Goal: Task Accomplishment & Management: Manage account settings

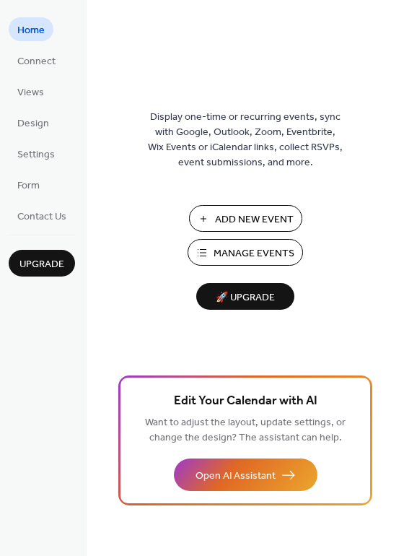
click at [263, 253] on span "Manage Events" at bounding box center [254, 253] width 81 height 15
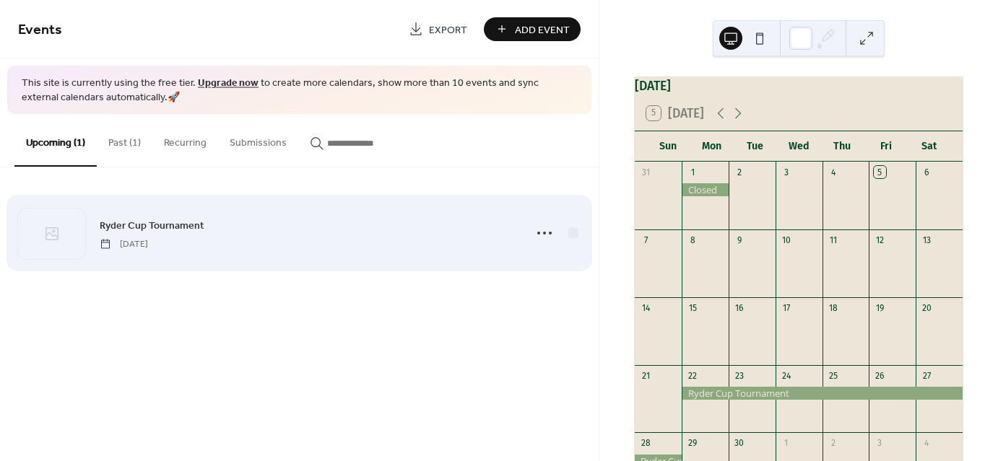
click at [173, 227] on span "Ryder Cup Tournament" at bounding box center [152, 225] width 105 height 15
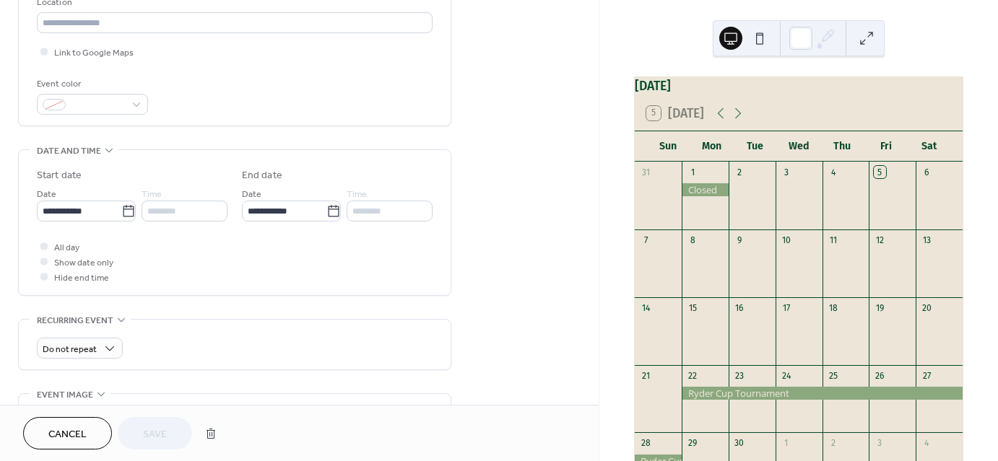
scroll to position [380, 0]
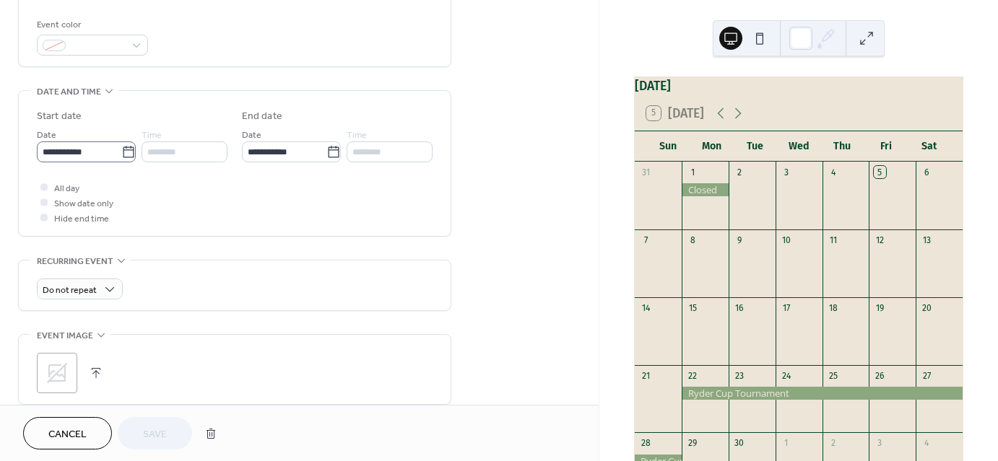
click at [129, 153] on icon at bounding box center [128, 152] width 11 height 12
click at [121, 153] on input "**********" at bounding box center [79, 152] width 84 height 21
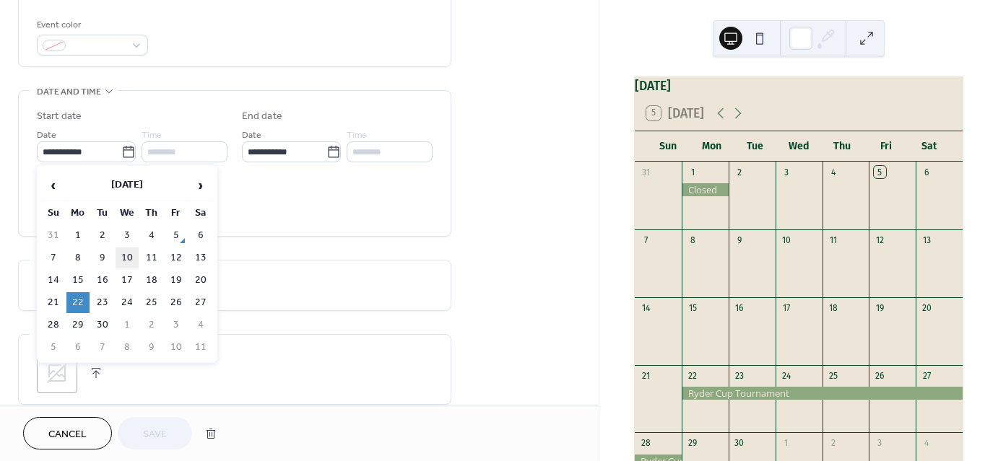
click at [119, 252] on td "10" at bounding box center [127, 258] width 23 height 21
type input "**********"
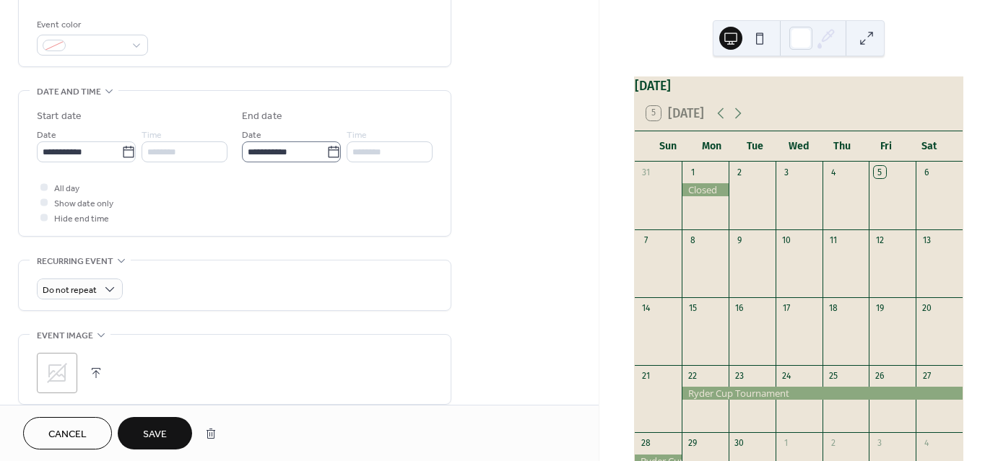
click at [329, 147] on icon at bounding box center [333, 152] width 14 height 14
click at [326, 147] on input "**********" at bounding box center [284, 152] width 84 height 21
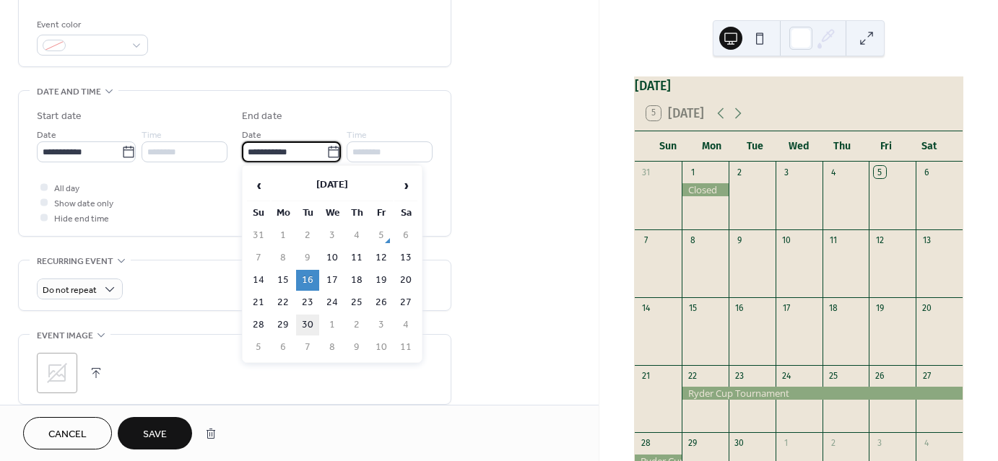
click at [307, 315] on td "30" at bounding box center [307, 325] width 23 height 21
type input "**********"
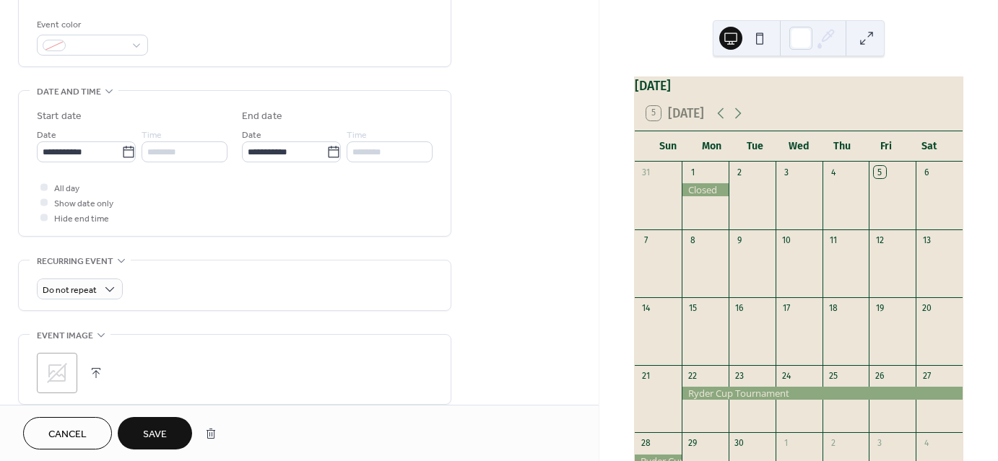
click at [165, 433] on span "Save" at bounding box center [155, 434] width 24 height 15
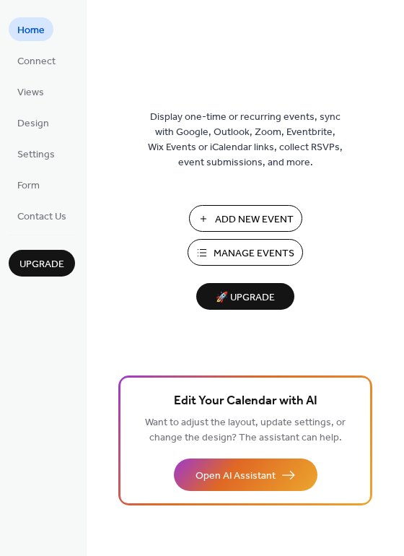
click at [253, 217] on span "Add New Event" at bounding box center [254, 219] width 79 height 15
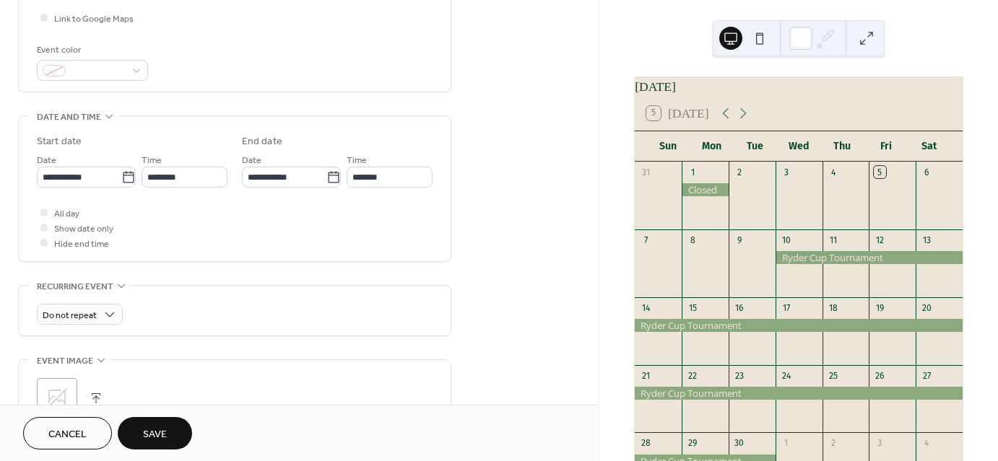
scroll to position [355, 0]
type input "**********"
click at [61, 312] on span "Do not repeat" at bounding box center [70, 316] width 54 height 17
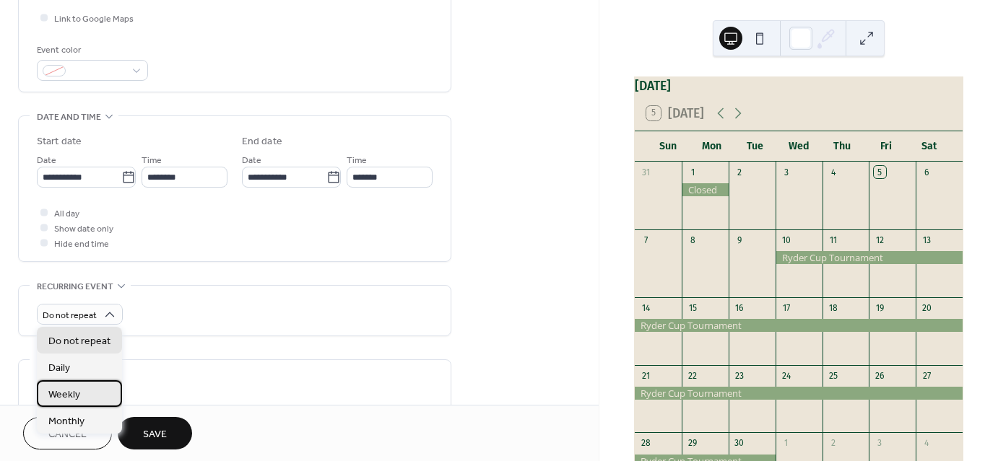
click at [69, 392] on span "Weekly" at bounding box center [64, 394] width 32 height 15
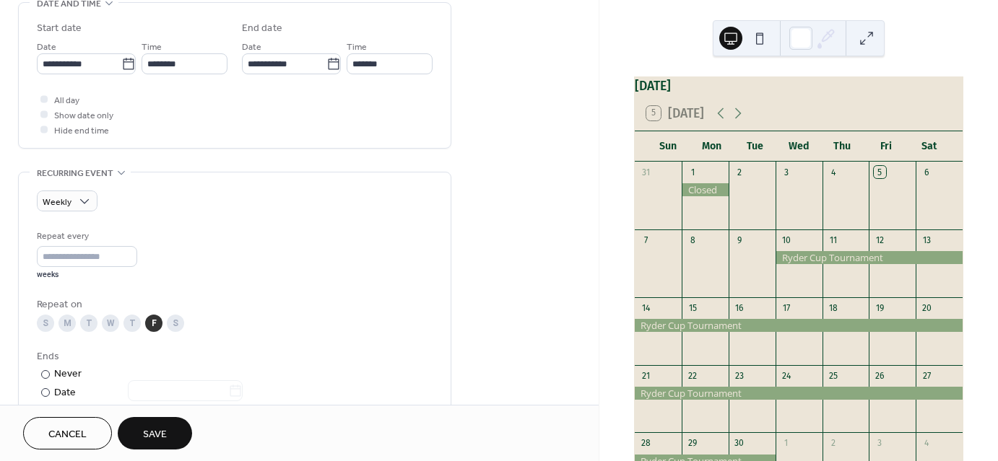
scroll to position [470, 0]
drag, startPoint x: 71, startPoint y: 260, endPoint x: 22, endPoint y: 259, distance: 49.8
click at [22, 259] on div "Weekly Repeat every * weeks Repeat on S M T W T F S Ends ​ Never ​ Date Exclude…" at bounding box center [235, 321] width 432 height 302
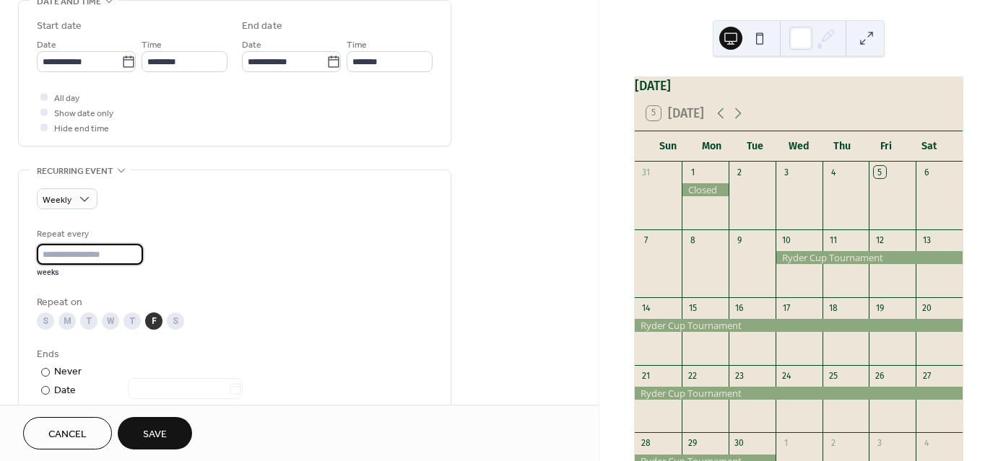
type input "*"
click at [66, 321] on div "M" at bounding box center [66, 321] width 17 height 17
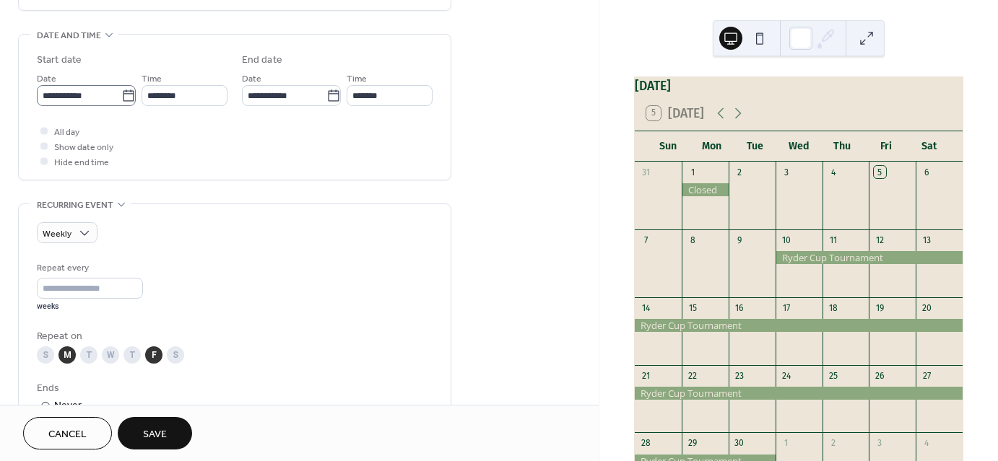
click at [123, 95] on icon at bounding box center [128, 96] width 14 height 14
click at [121, 95] on input "**********" at bounding box center [79, 95] width 84 height 21
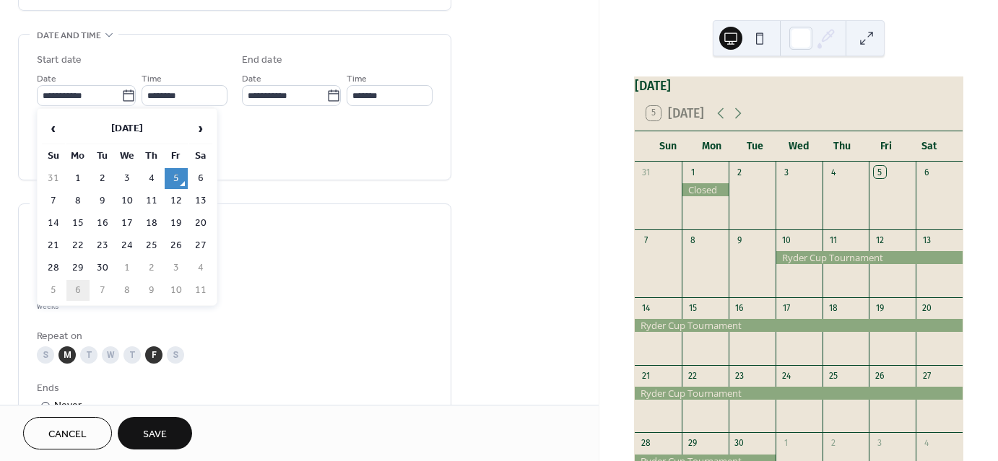
click at [78, 280] on td "6" at bounding box center [77, 290] width 23 height 21
type input "**********"
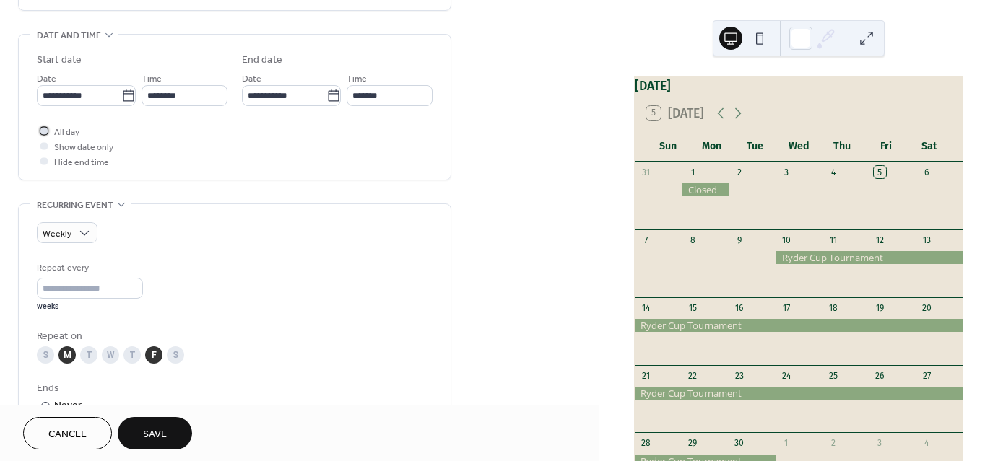
click at [43, 130] on div at bounding box center [43, 130] width 7 height 7
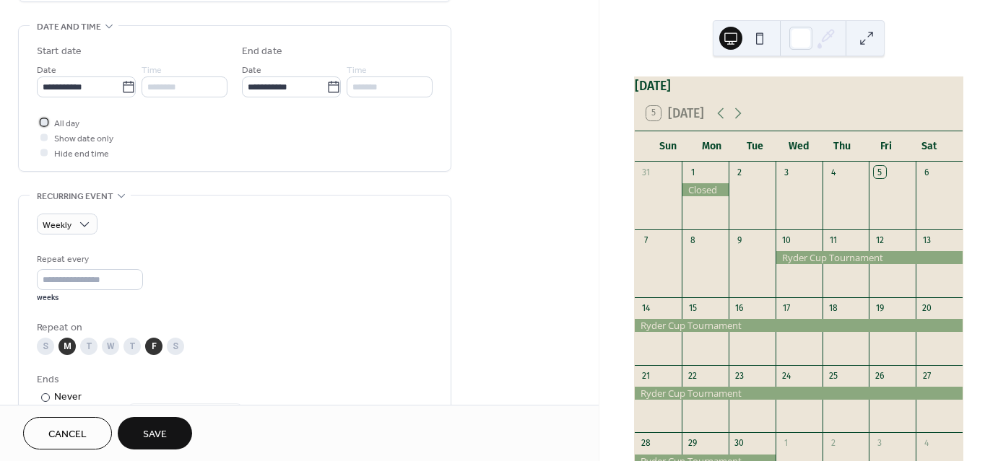
scroll to position [446, 0]
click at [153, 348] on div "F" at bounding box center [153, 344] width 17 height 17
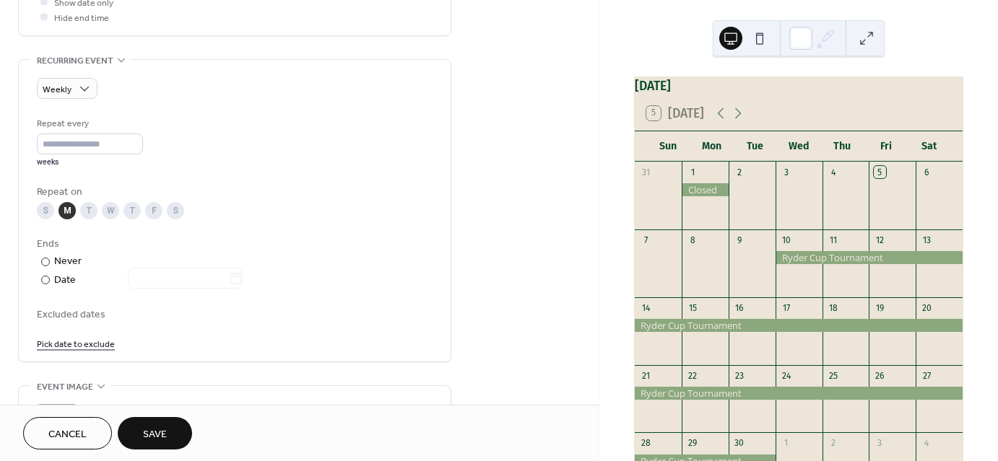
scroll to position [583, 0]
click at [225, 277] on div at bounding box center [176, 277] width 132 height 19
click at [240, 274] on icon at bounding box center [235, 276] width 14 height 14
click at [228, 274] on input "text" at bounding box center [178, 276] width 100 height 21
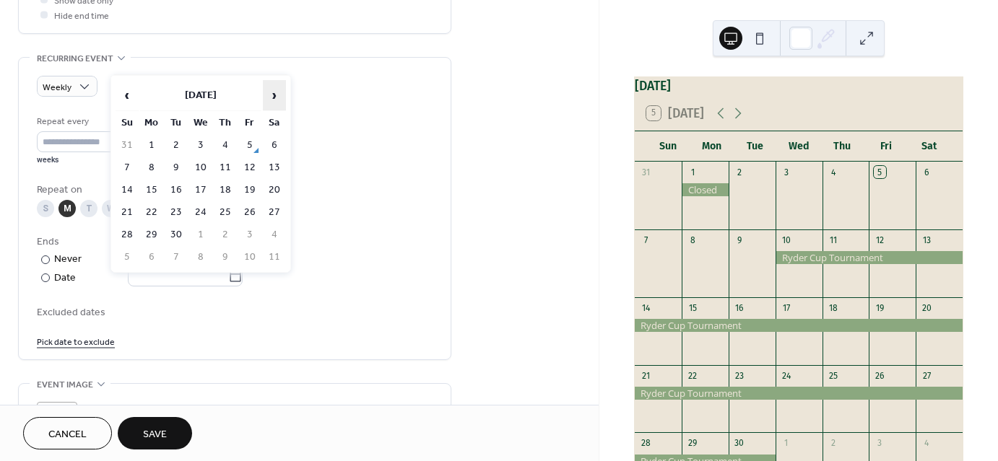
click at [274, 90] on span "›" at bounding box center [275, 95] width 22 height 29
click at [147, 230] on td "24" at bounding box center [151, 235] width 23 height 21
type input "**********"
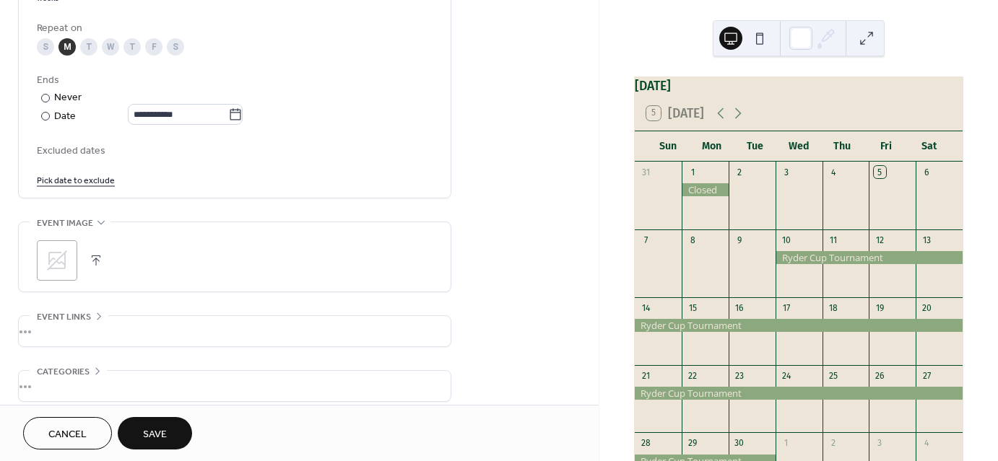
scroll to position [809, 0]
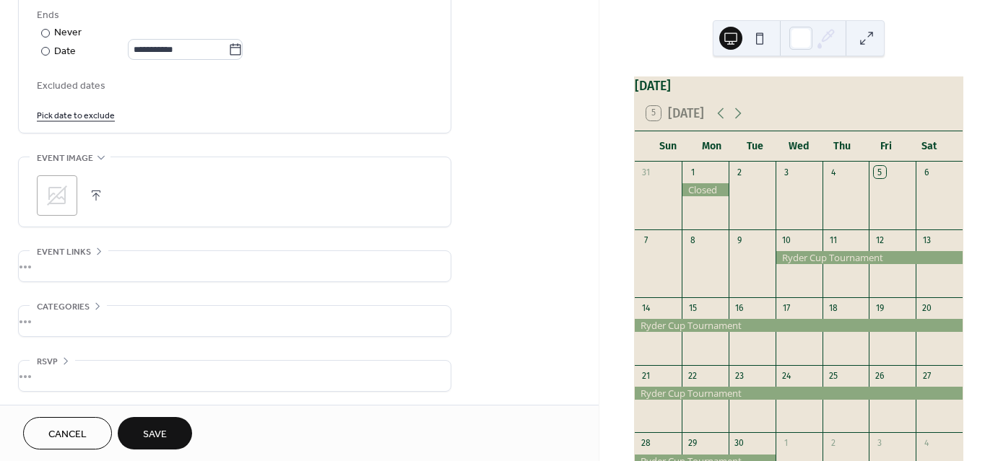
click at [162, 438] on span "Save" at bounding box center [155, 434] width 24 height 15
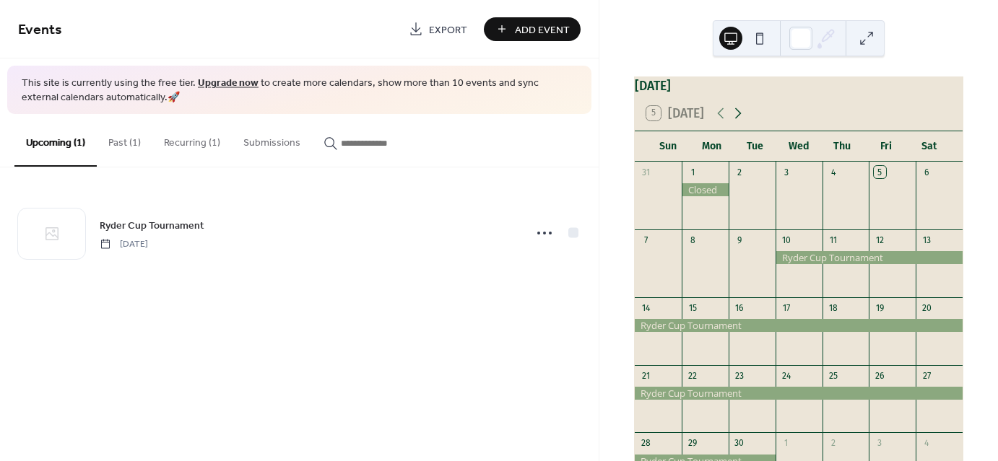
click at [735, 118] on icon at bounding box center [737, 113] width 17 height 17
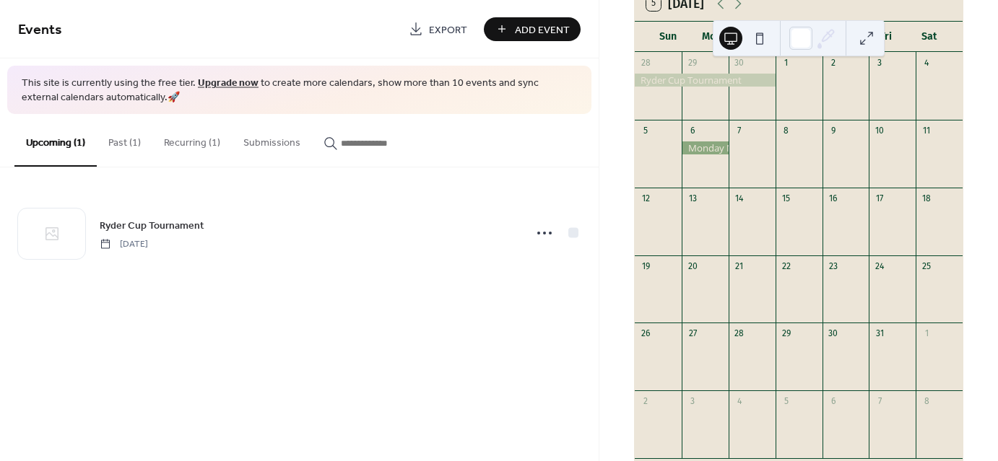
scroll to position [44, 0]
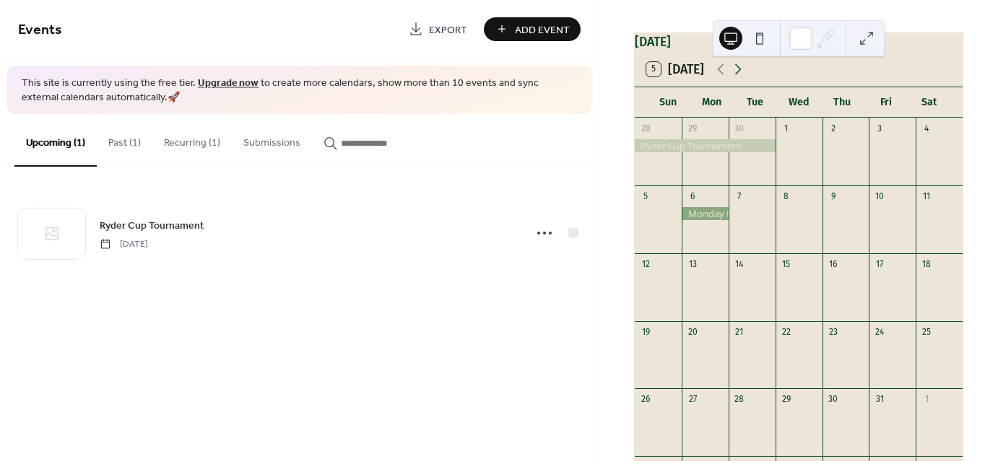
click at [739, 78] on icon at bounding box center [737, 69] width 17 height 17
click at [721, 78] on icon at bounding box center [720, 69] width 17 height 17
click at [130, 141] on button "Past (1)" at bounding box center [125, 139] width 56 height 51
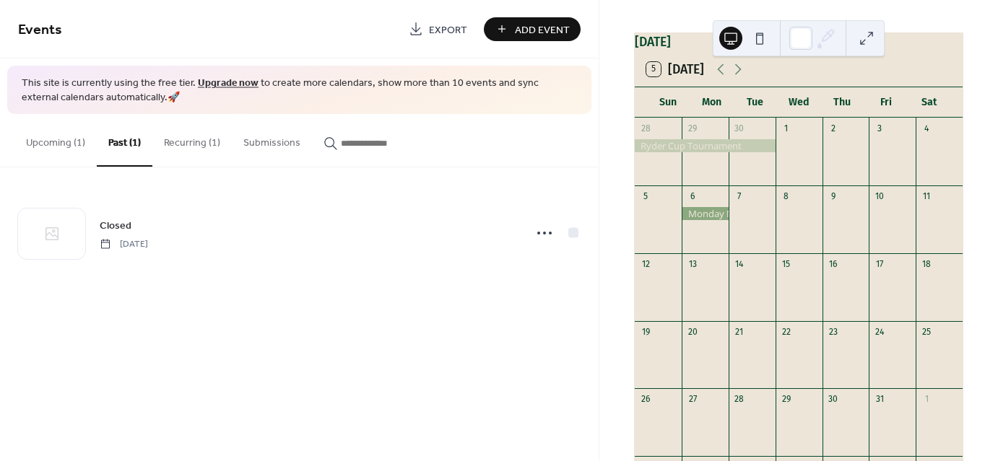
click at [198, 141] on button "Recurring (1)" at bounding box center [191, 139] width 79 height 51
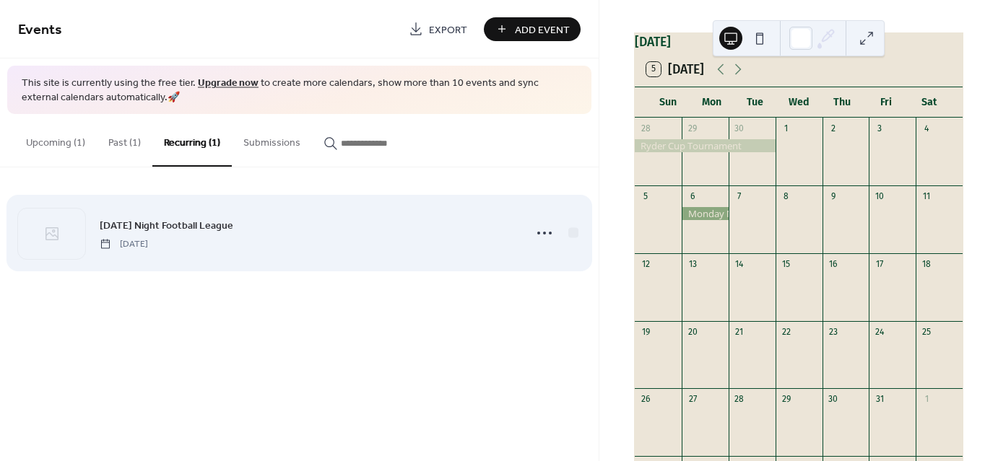
click at [248, 240] on div "Monday Night Football League Monday, October 6, 2025" at bounding box center [308, 233] width 416 height 32
click at [544, 236] on icon at bounding box center [544, 233] width 23 height 23
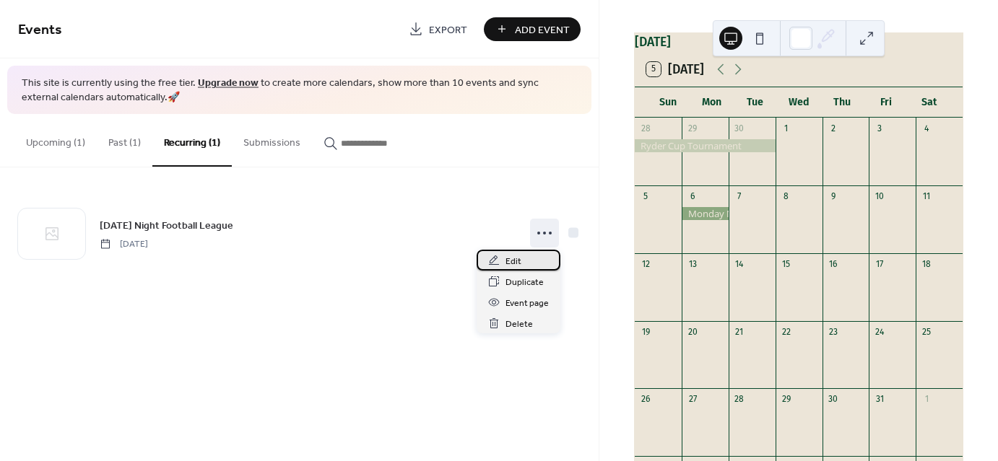
click at [521, 264] on div "Edit" at bounding box center [519, 260] width 84 height 21
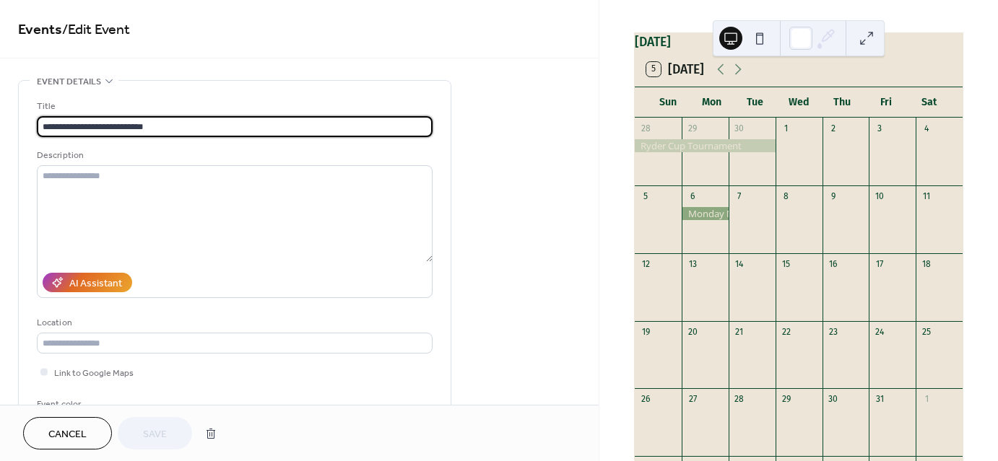
type input "**********"
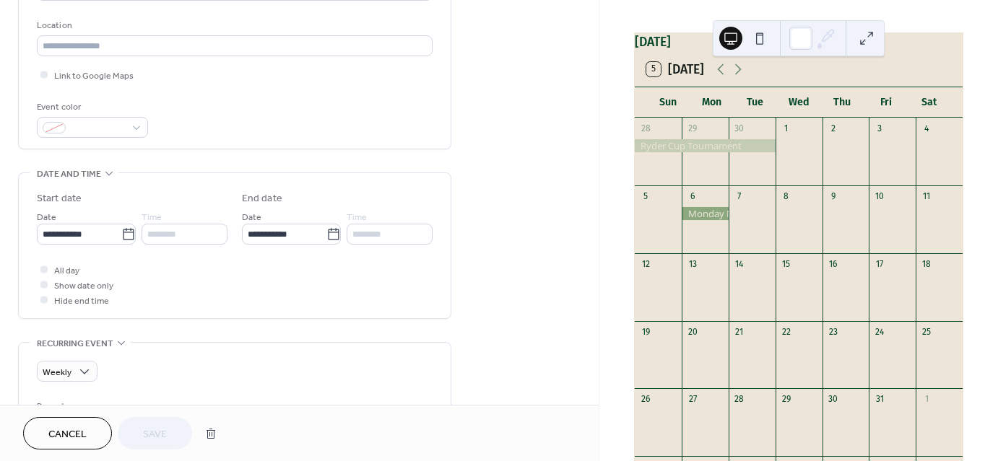
scroll to position [298, 0]
click at [269, 234] on input "**********" at bounding box center [284, 234] width 84 height 21
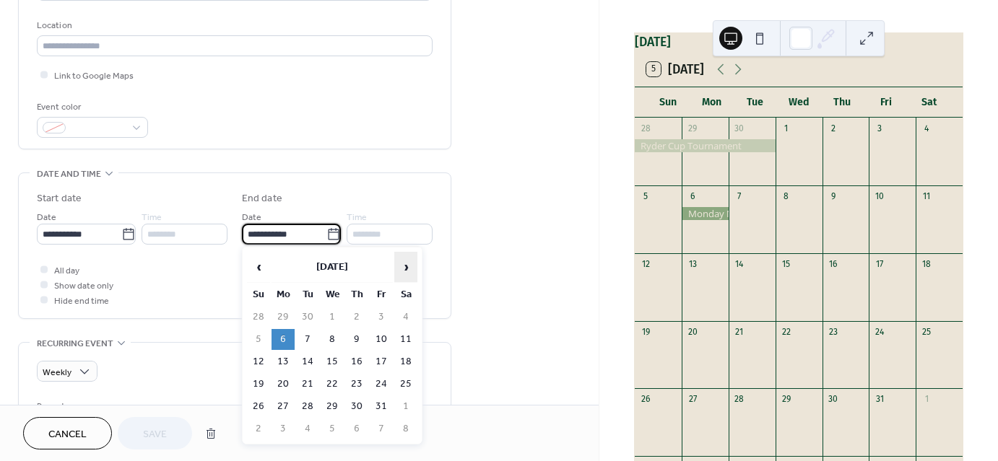
click at [399, 274] on span "›" at bounding box center [406, 267] width 22 height 29
click at [283, 401] on td "24" at bounding box center [283, 406] width 23 height 21
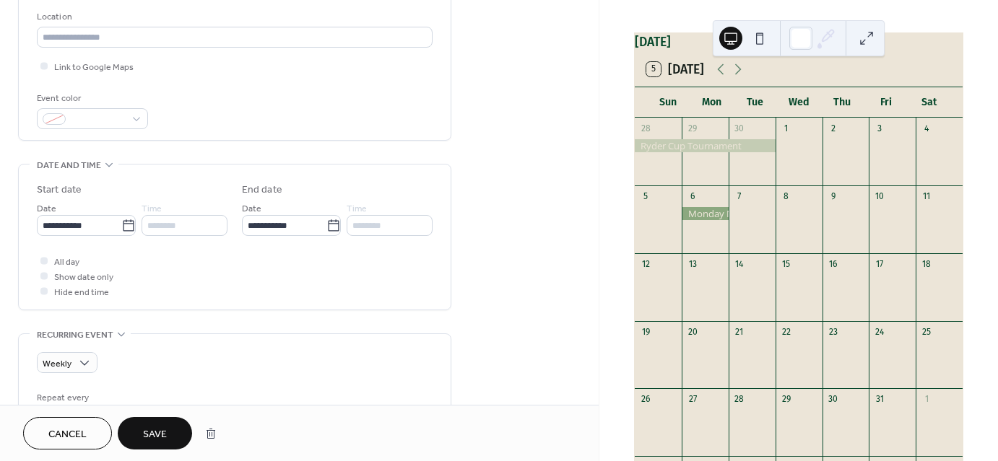
scroll to position [308, 0]
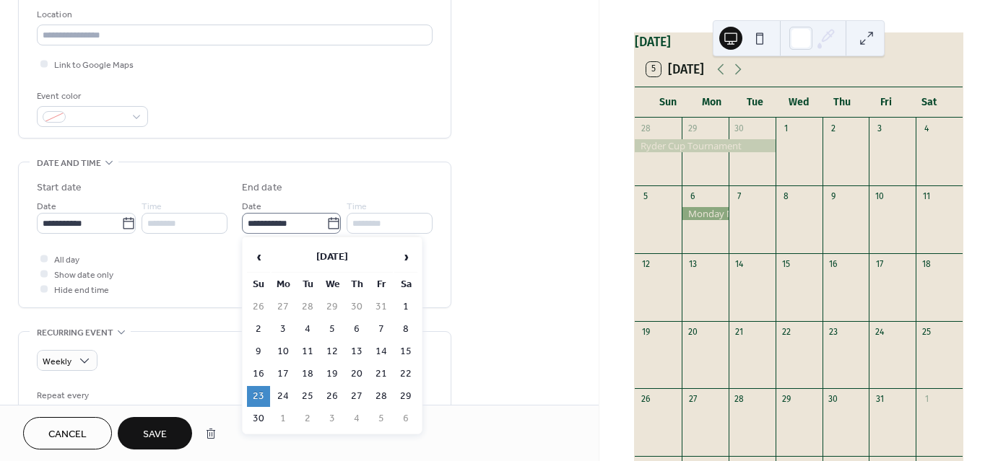
click at [331, 219] on icon at bounding box center [333, 224] width 14 height 14
click at [326, 219] on input "**********" at bounding box center [284, 223] width 84 height 21
click at [287, 391] on td "24" at bounding box center [283, 396] width 23 height 21
type input "**********"
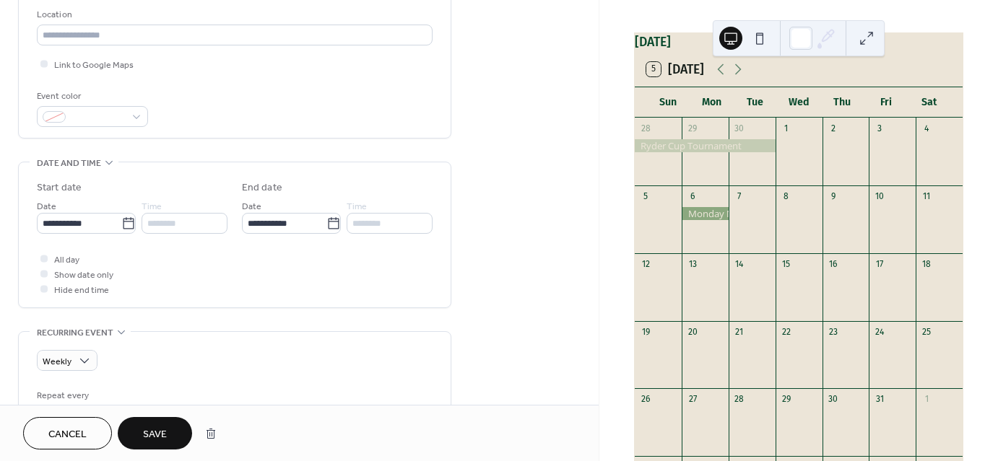
scroll to position [542, 0]
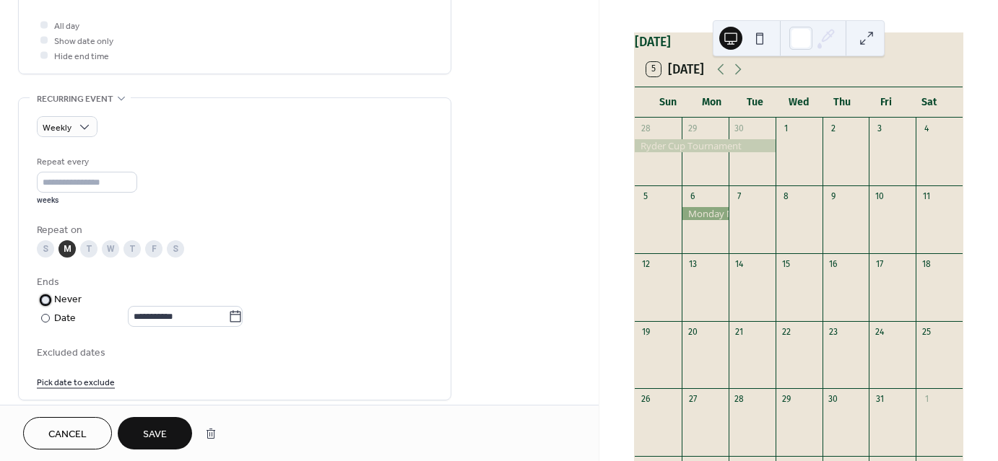
click at [56, 300] on div "Never" at bounding box center [68, 299] width 28 height 15
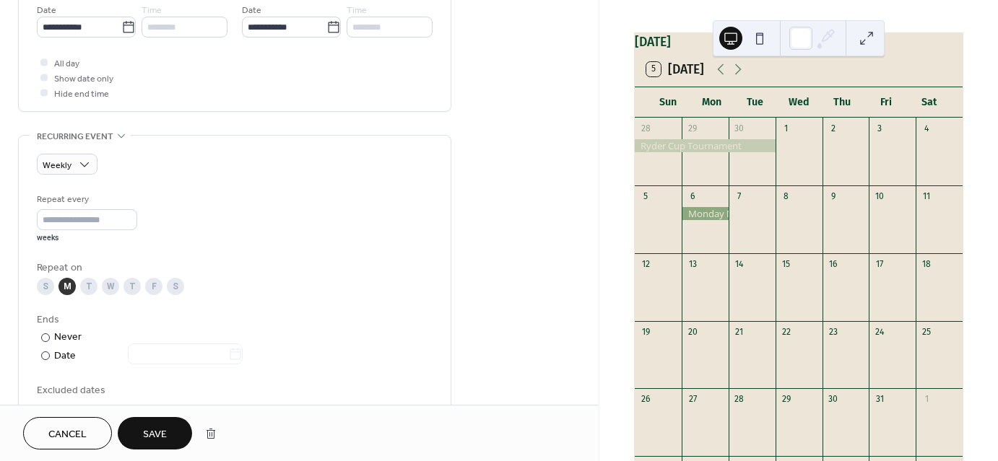
click at [158, 439] on span "Save" at bounding box center [155, 434] width 24 height 15
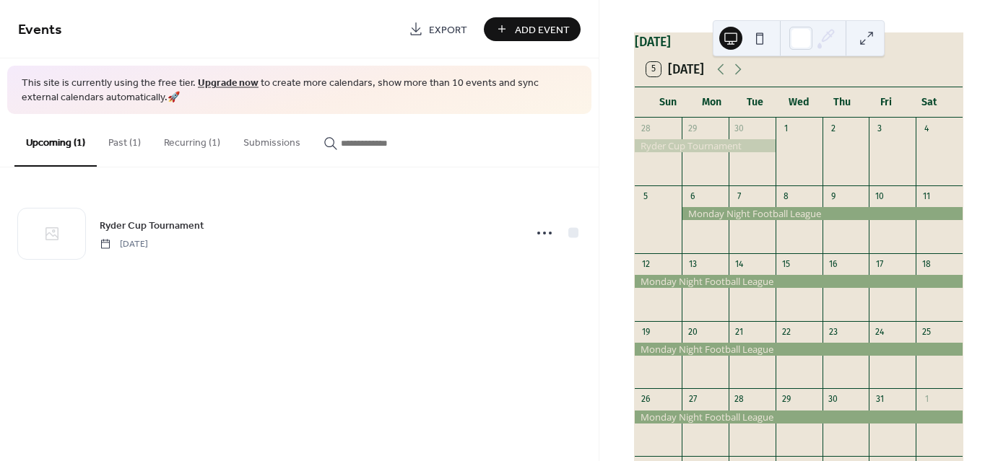
click at [184, 136] on button "Recurring (1)" at bounding box center [191, 139] width 79 height 51
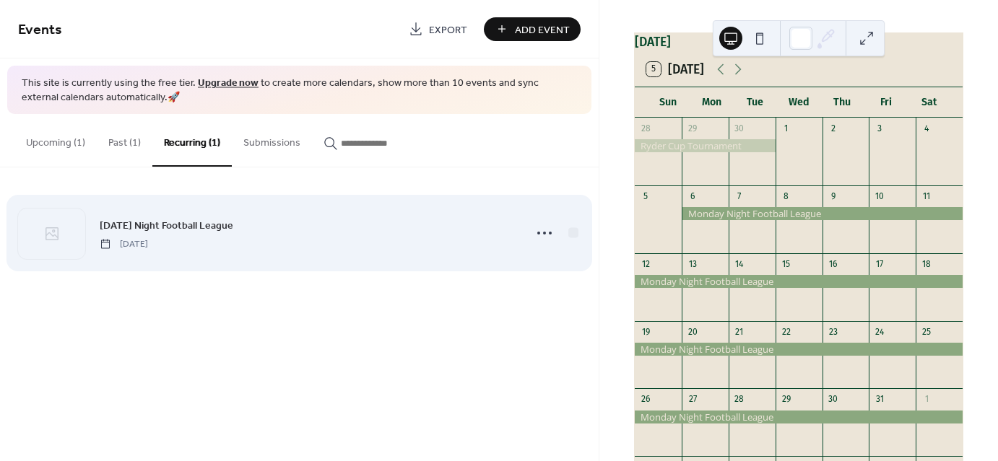
click at [220, 243] on div "Monday Night Football League Monday, October 6, 2025" at bounding box center [308, 233] width 416 height 32
click at [547, 233] on icon at bounding box center [544, 233] width 23 height 23
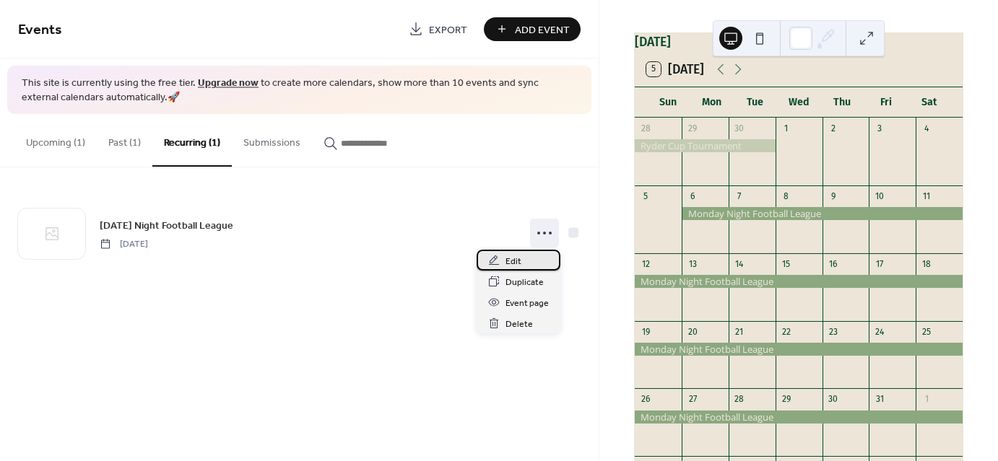
click at [508, 259] on span "Edit" at bounding box center [513, 261] width 16 height 15
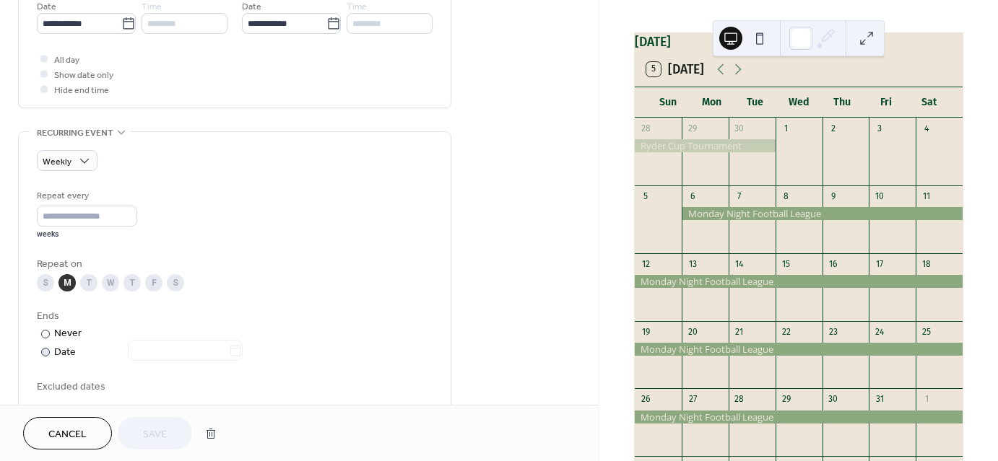
scroll to position [448, 0]
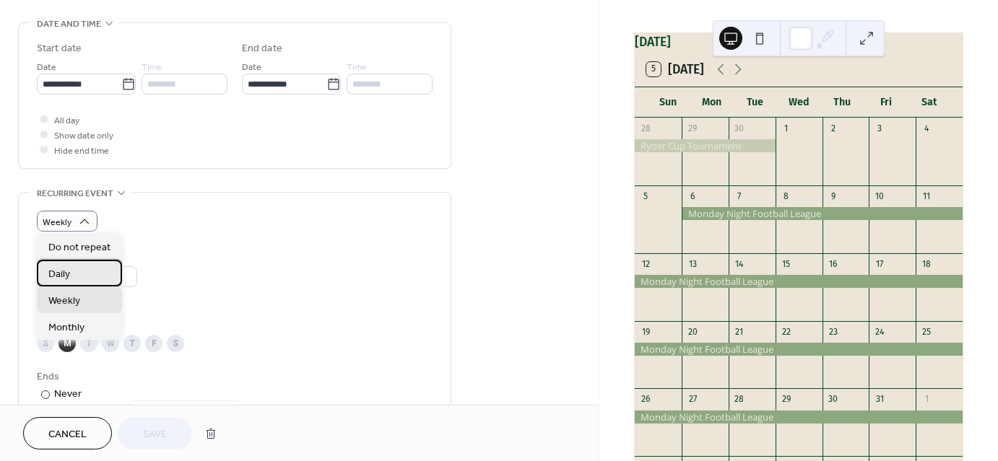
click at [61, 274] on span "Daily" at bounding box center [59, 274] width 22 height 15
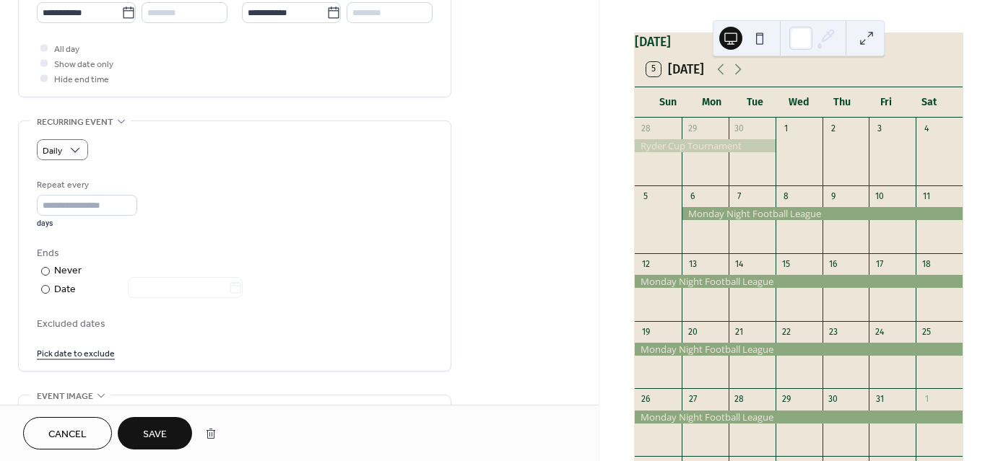
scroll to position [520, 0]
click at [157, 448] on button "Save" at bounding box center [155, 433] width 74 height 32
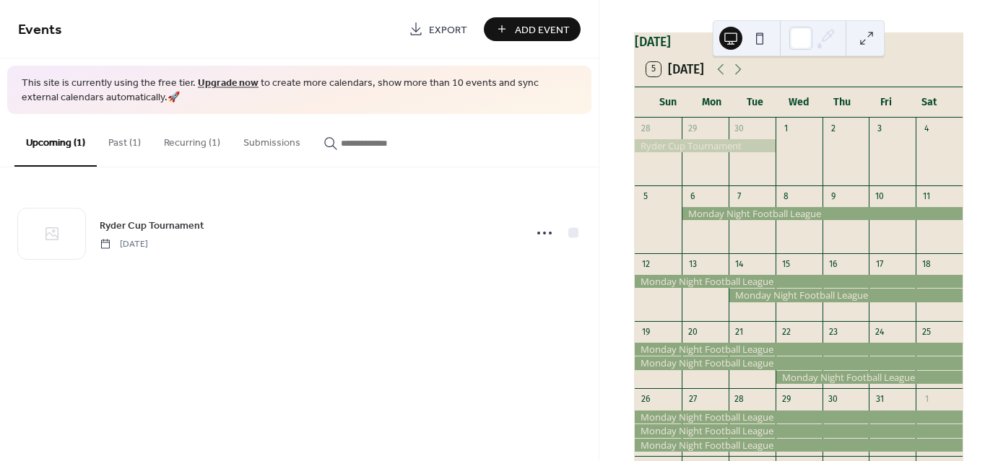
click at [177, 142] on button "Recurring (1)" at bounding box center [191, 139] width 79 height 51
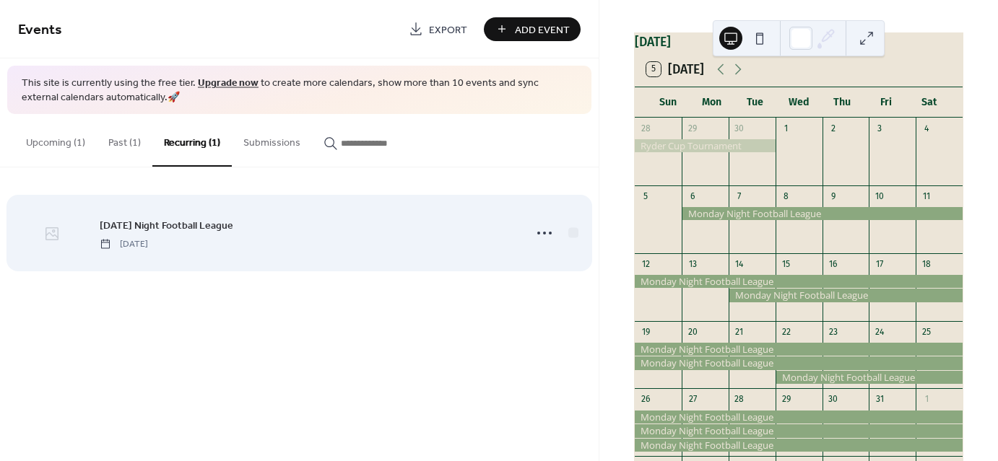
click at [59, 241] on icon at bounding box center [51, 233] width 17 height 17
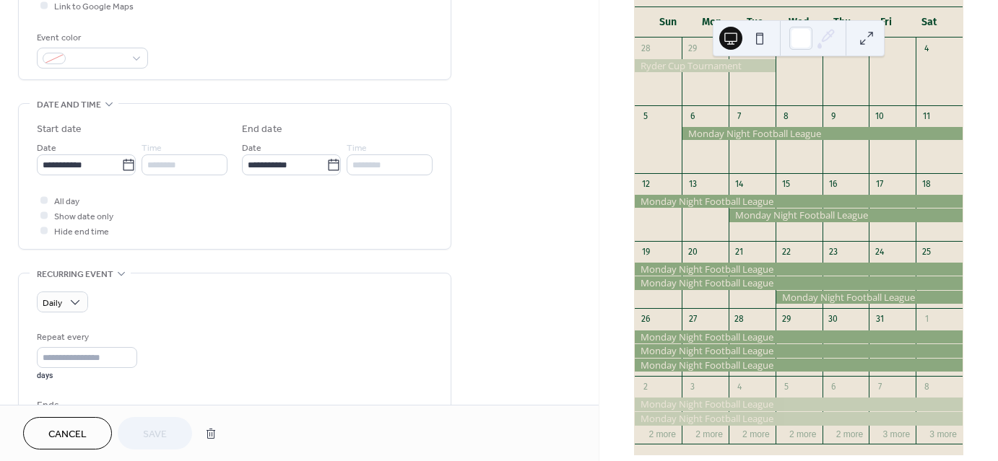
scroll to position [407, 0]
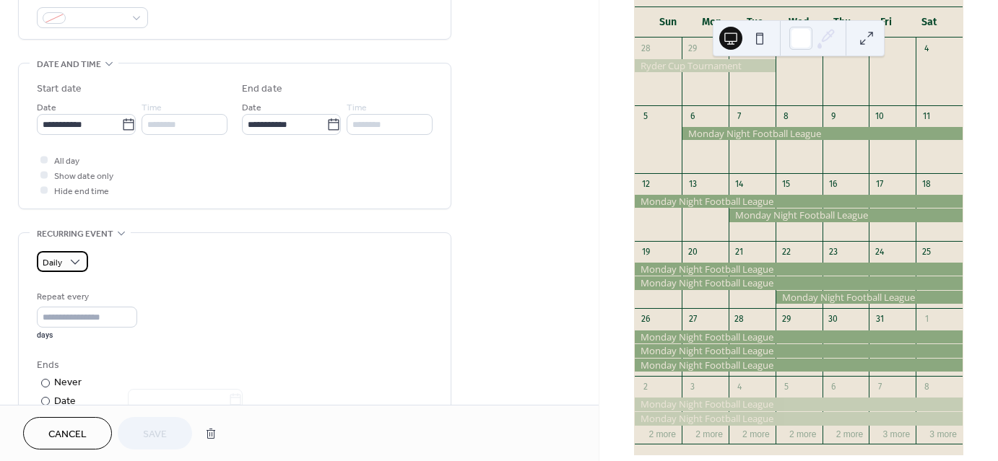
click at [55, 257] on span "Daily" at bounding box center [52, 263] width 19 height 17
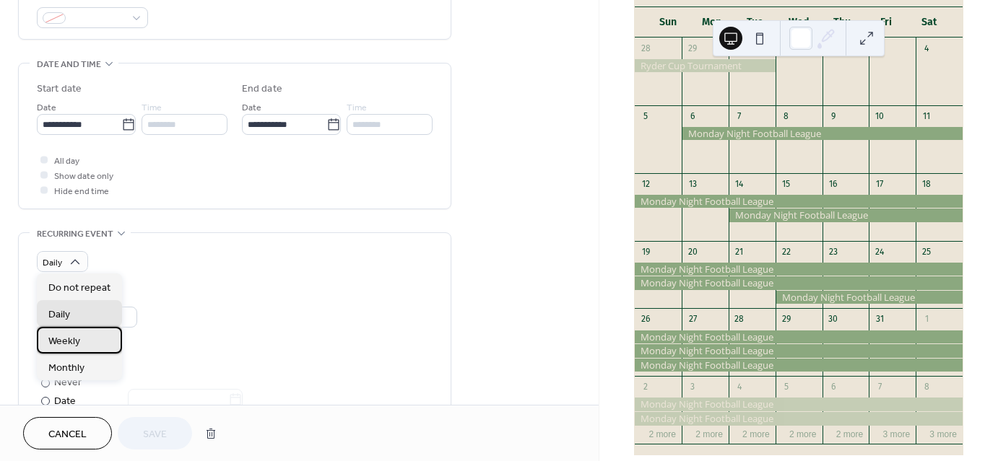
click at [74, 338] on span "Weekly" at bounding box center [64, 341] width 32 height 15
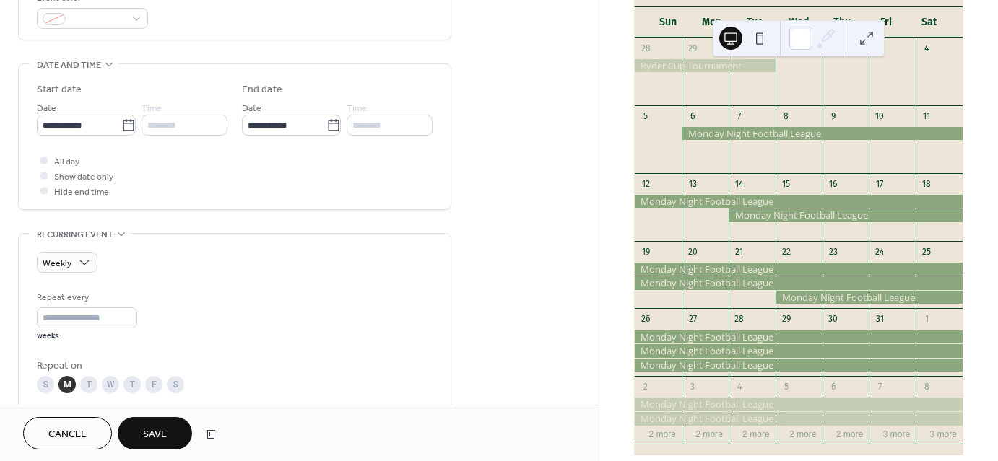
scroll to position [546, 0]
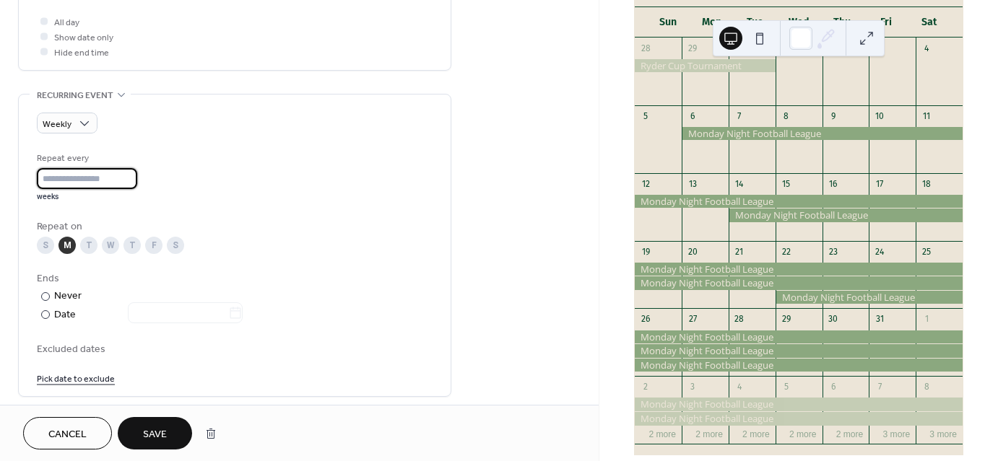
drag, startPoint x: 66, startPoint y: 175, endPoint x: 13, endPoint y: 178, distance: 52.8
click at [13, 178] on div "**********" at bounding box center [299, 102] width 599 height 1136
type input "*"
click at [237, 297] on label "​ Never" at bounding box center [141, 296] width 209 height 15
click at [161, 421] on button "Save" at bounding box center [155, 433] width 74 height 32
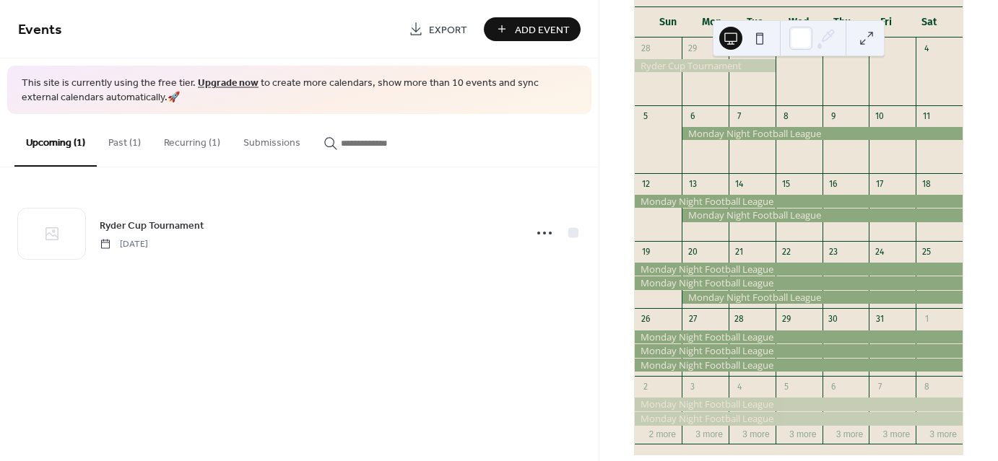
click at [201, 155] on button "Recurring (1)" at bounding box center [191, 139] width 79 height 51
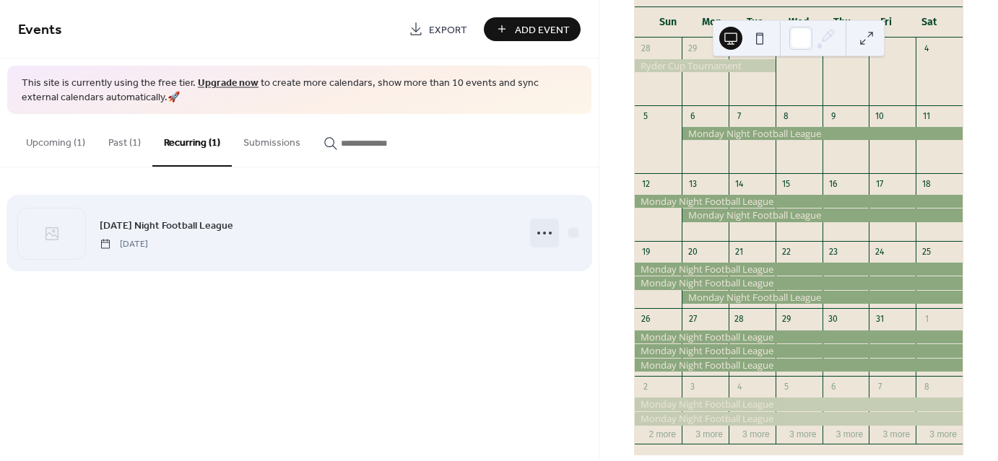
click at [540, 235] on icon at bounding box center [544, 233] width 23 height 23
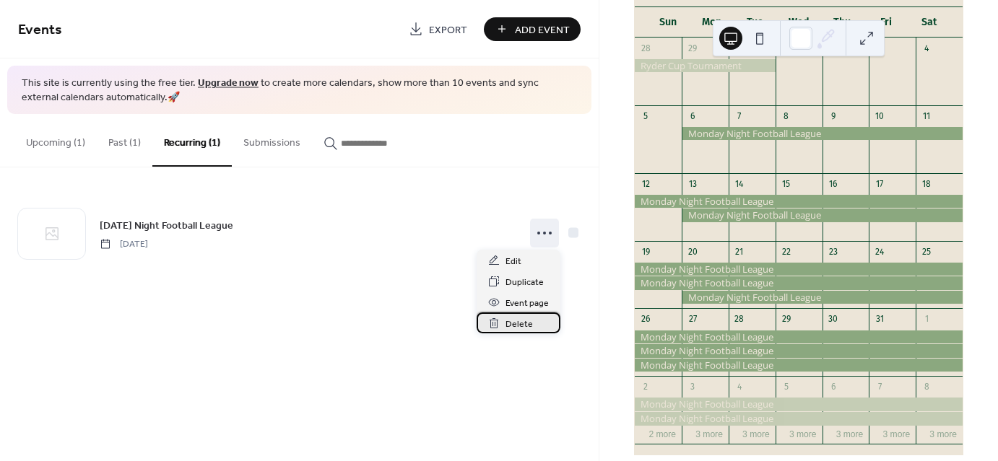
click at [508, 323] on span "Delete" at bounding box center [518, 324] width 27 height 15
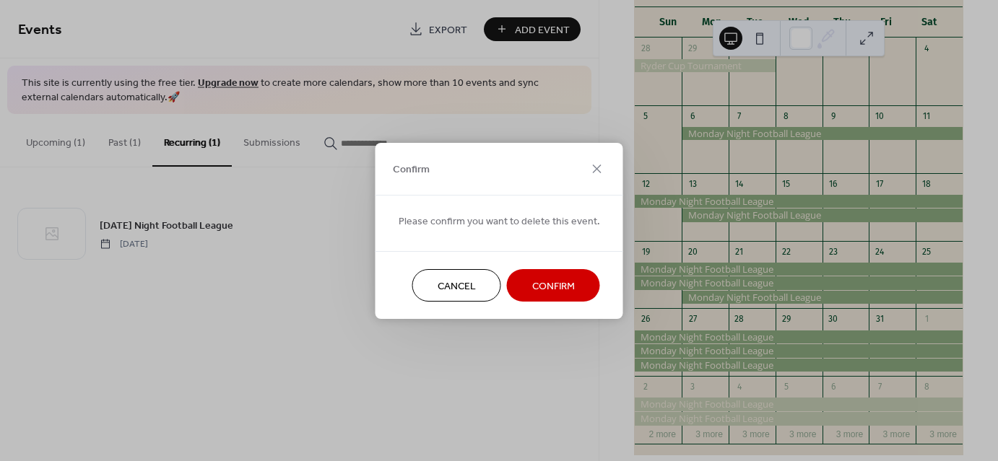
click at [547, 283] on span "Confirm" at bounding box center [553, 286] width 43 height 15
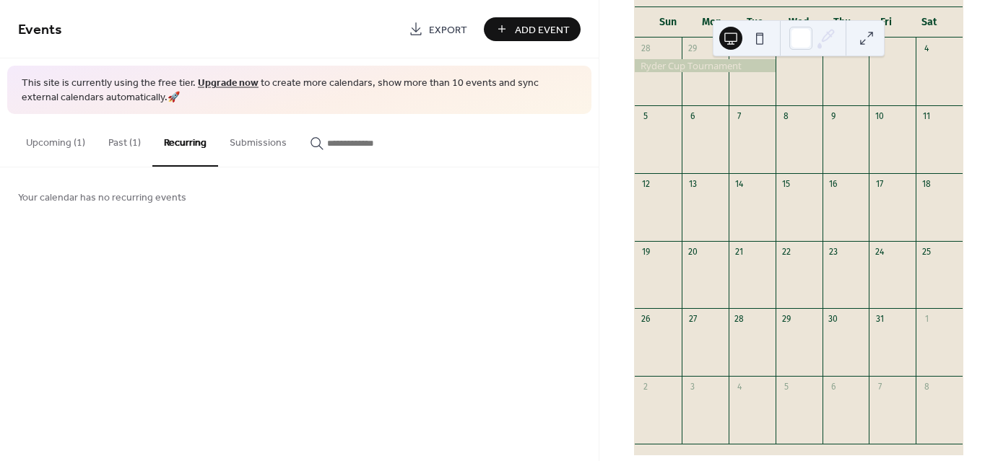
click at [526, 31] on span "Add Event" at bounding box center [542, 29] width 55 height 15
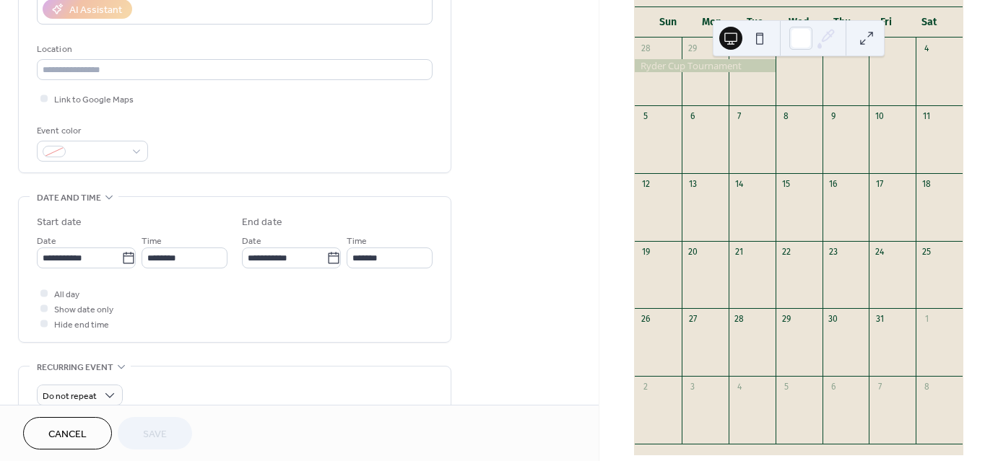
scroll to position [274, 0]
click at [121, 259] on icon at bounding box center [128, 258] width 14 height 14
click at [120, 259] on input "**********" at bounding box center [79, 257] width 84 height 21
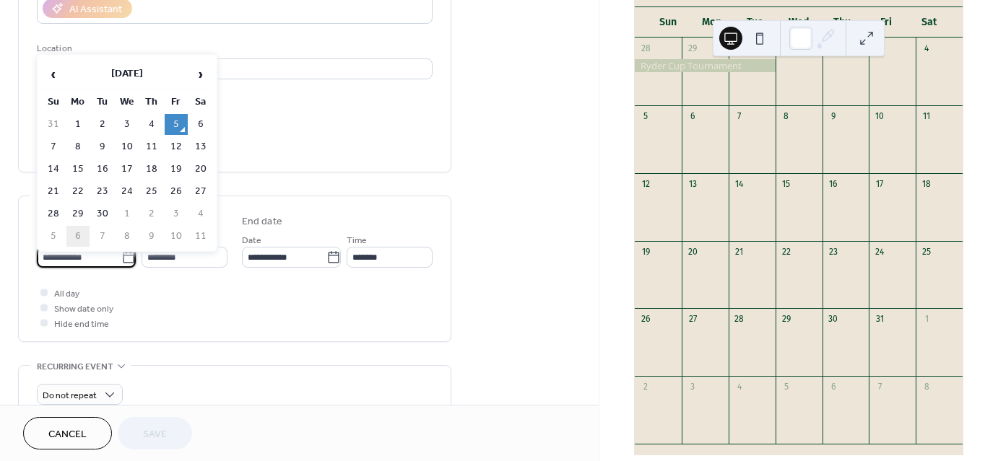
click at [77, 230] on td "6" at bounding box center [77, 236] width 23 height 21
type input "**********"
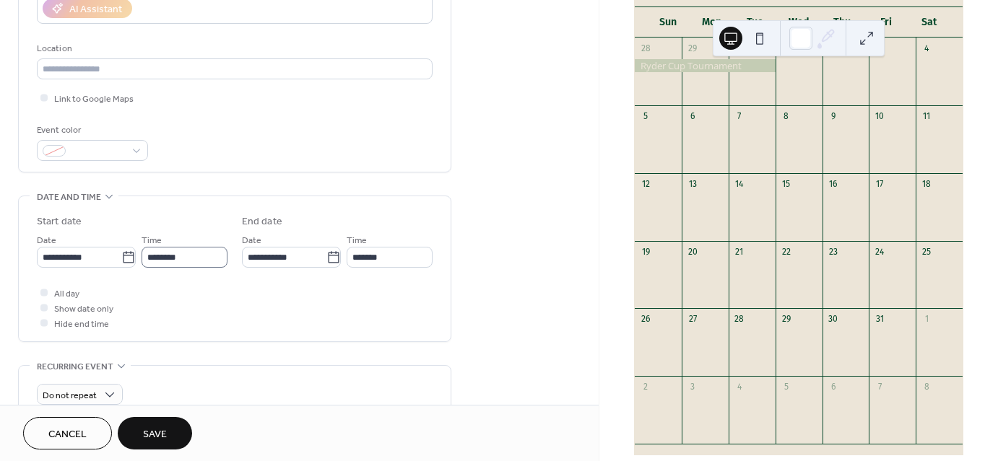
scroll to position [1, 0]
click at [44, 294] on div at bounding box center [43, 292] width 7 height 7
click at [321, 251] on input "**********" at bounding box center [284, 257] width 84 height 21
click at [205, 326] on div "All day Show date only Hide end time" at bounding box center [235, 307] width 396 height 45
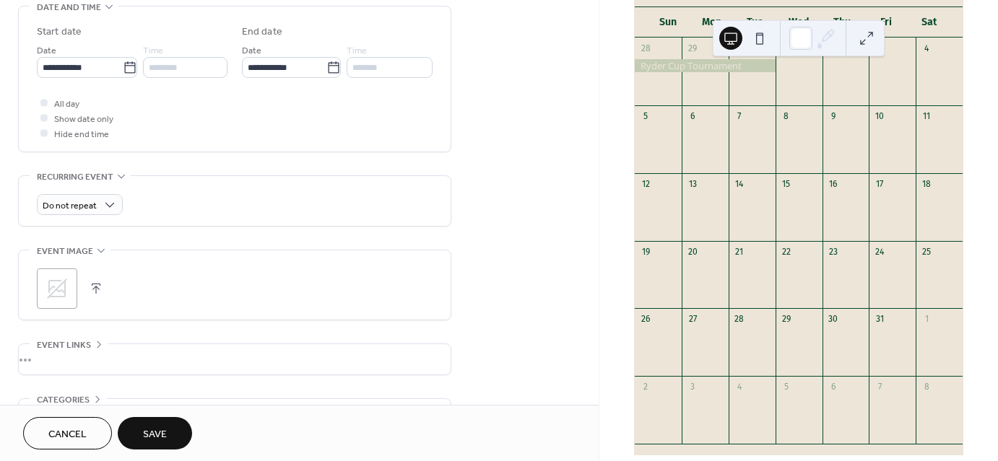
scroll to position [468, 0]
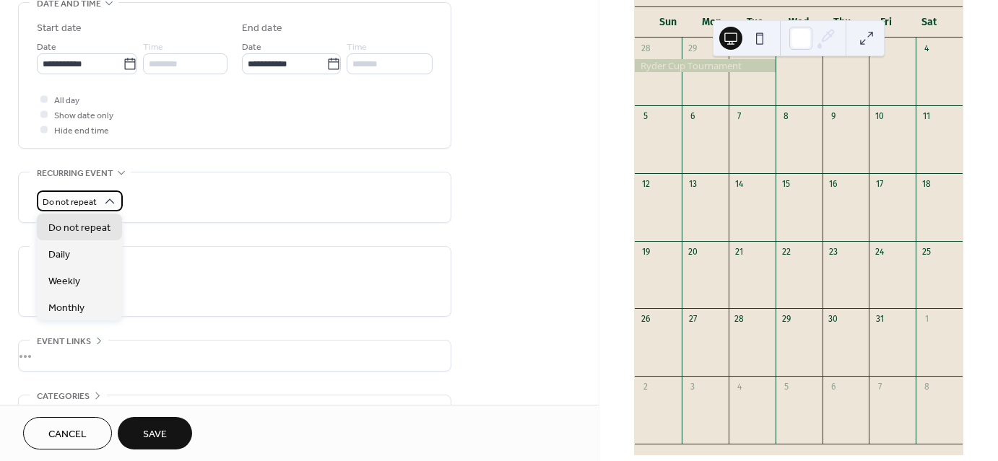
click at [81, 199] on span "Do not repeat" at bounding box center [70, 202] width 54 height 17
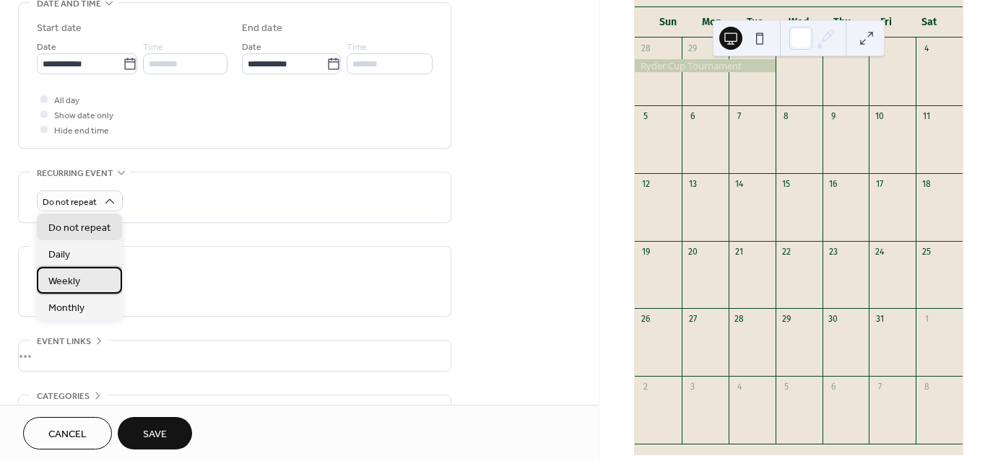
click at [68, 285] on span "Weekly" at bounding box center [64, 281] width 32 height 15
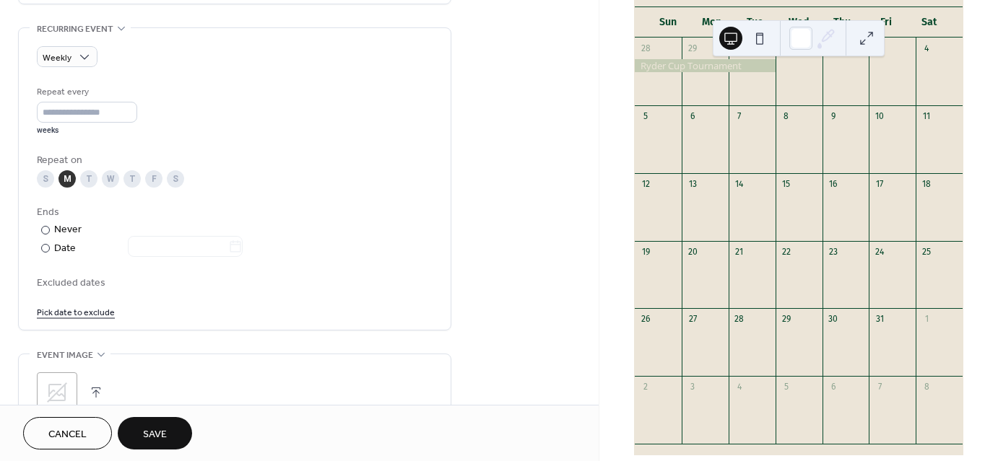
click at [155, 435] on span "Save" at bounding box center [155, 434] width 24 height 15
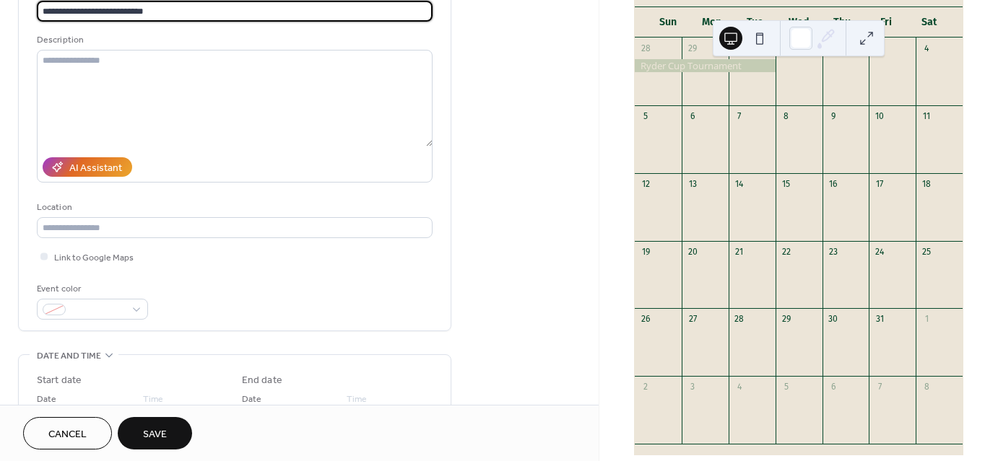
scroll to position [298, 0]
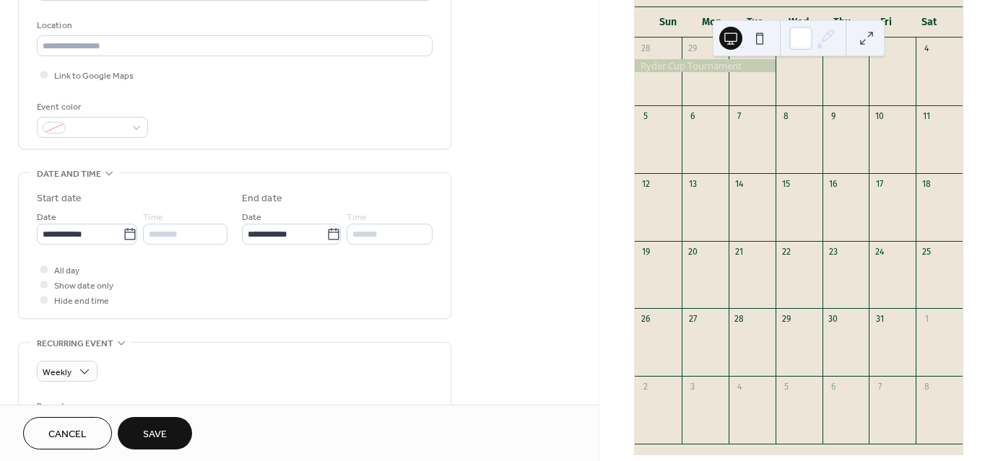
type input "**********"
click at [147, 421] on button "Save" at bounding box center [155, 433] width 74 height 32
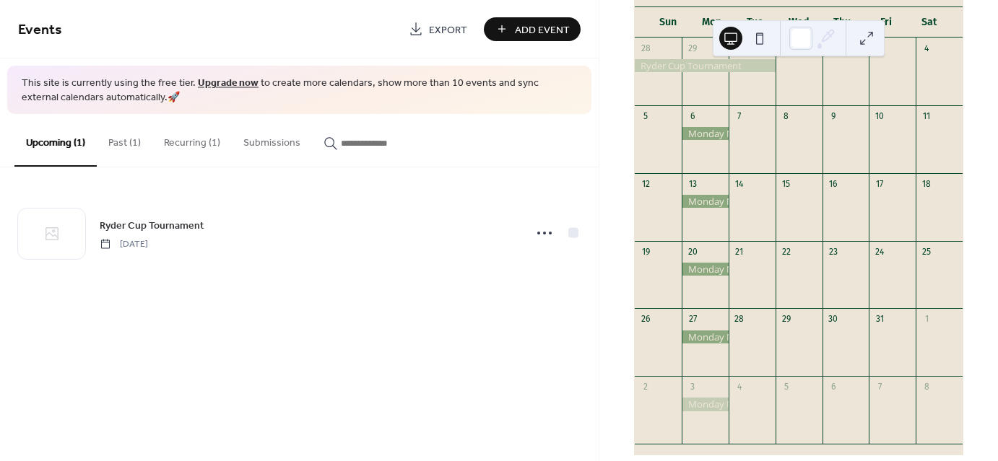
scroll to position [49, 0]
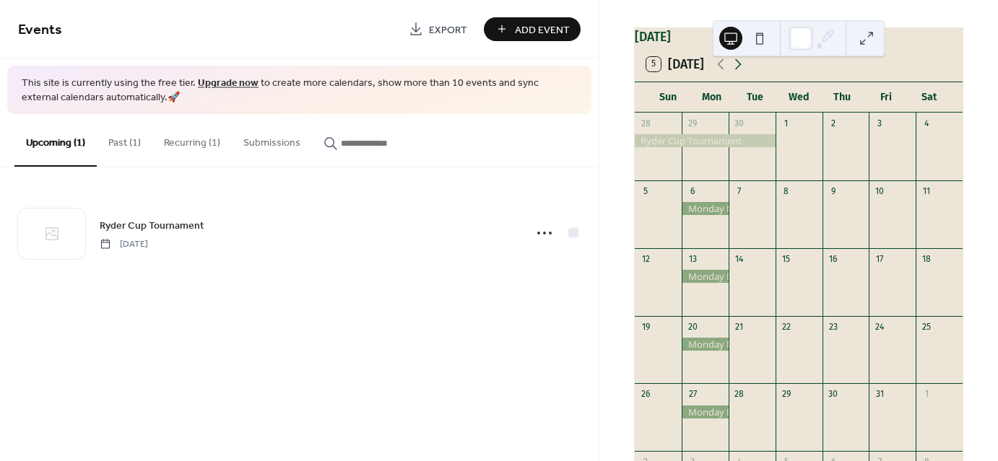
click at [735, 73] on icon at bounding box center [737, 64] width 17 height 17
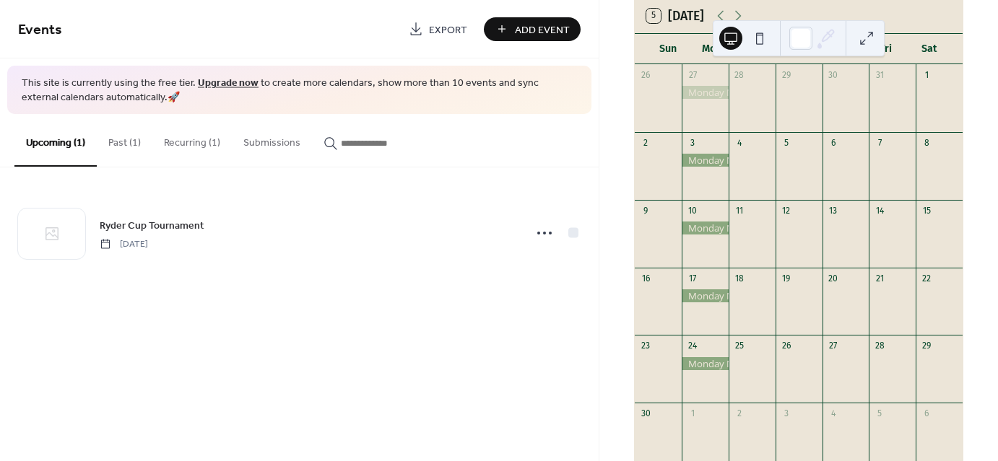
scroll to position [61, 0]
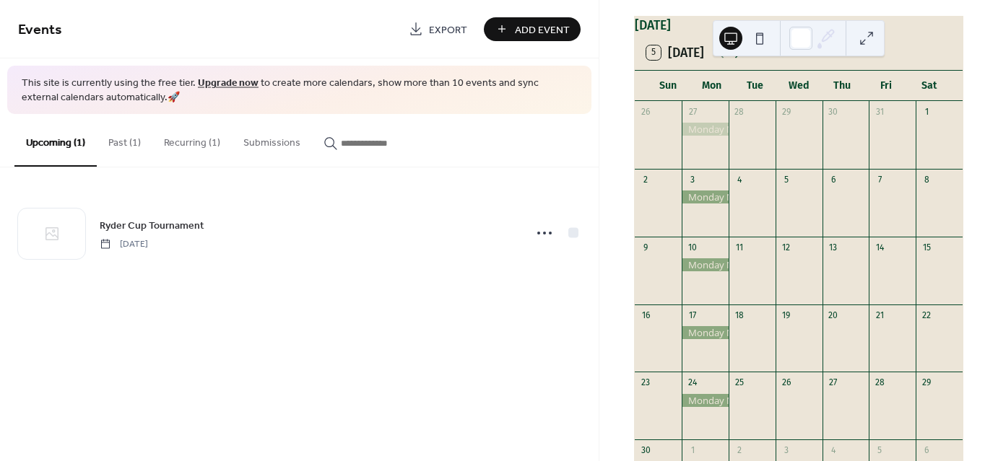
click at [738, 61] on icon at bounding box center [737, 52] width 17 height 17
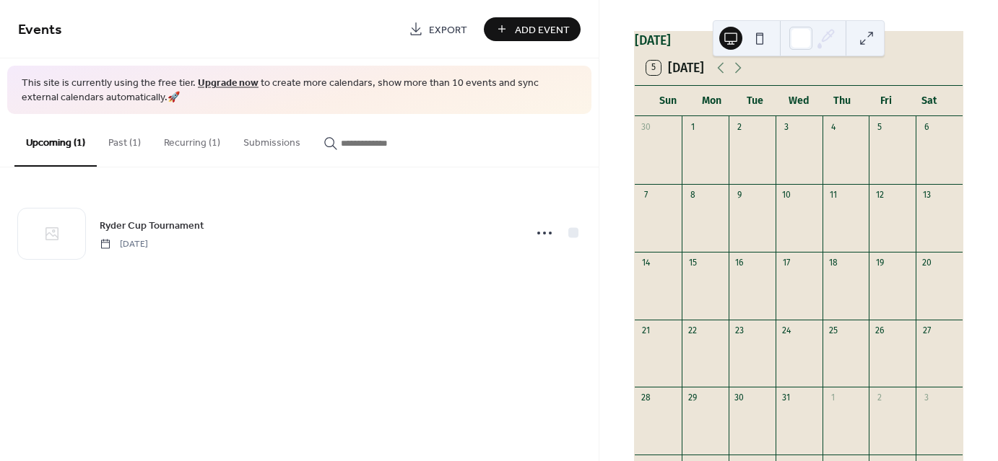
scroll to position [44, 0]
click at [719, 78] on icon at bounding box center [720, 69] width 17 height 17
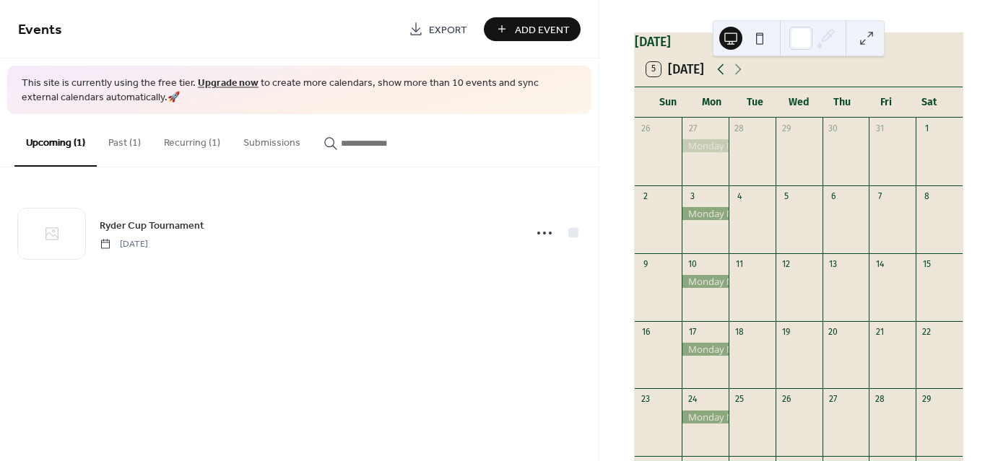
click at [719, 78] on icon at bounding box center [720, 69] width 17 height 17
click at [199, 142] on button "Recurring (1)" at bounding box center [191, 139] width 79 height 51
click at [519, 28] on span "Add Event" at bounding box center [542, 29] width 55 height 15
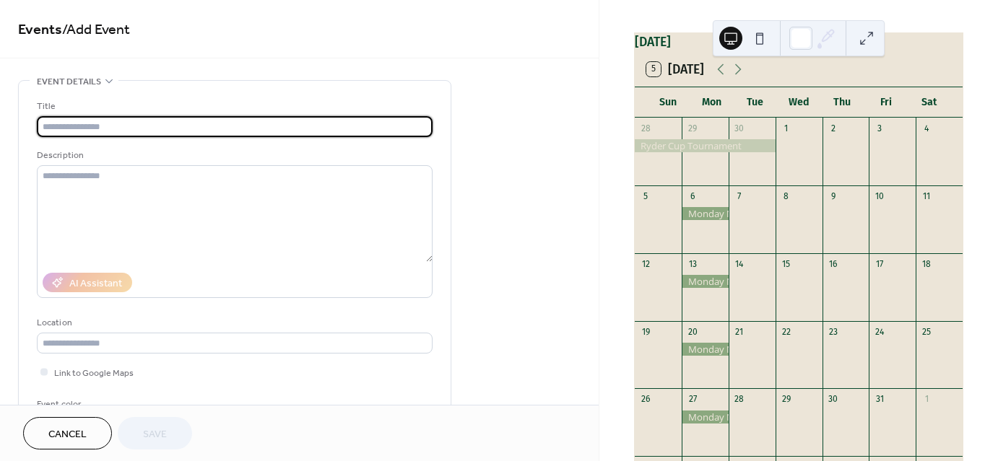
type input "*"
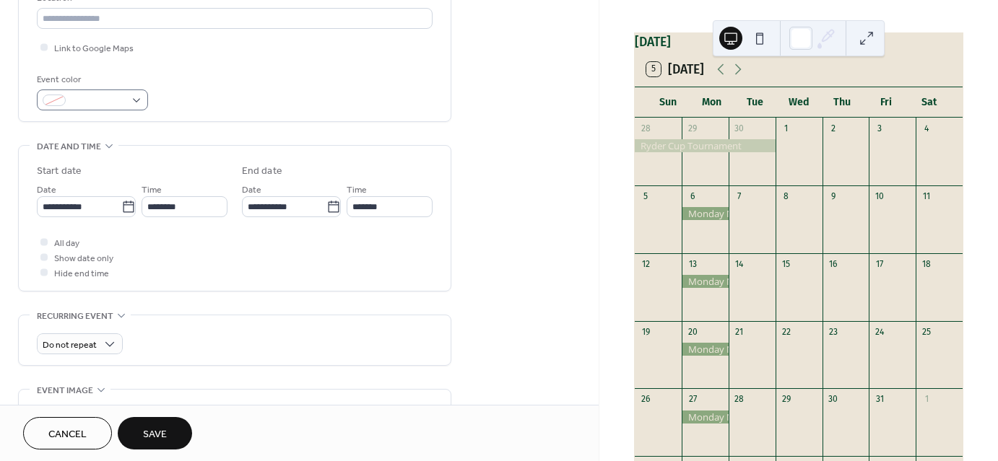
scroll to position [332, 0]
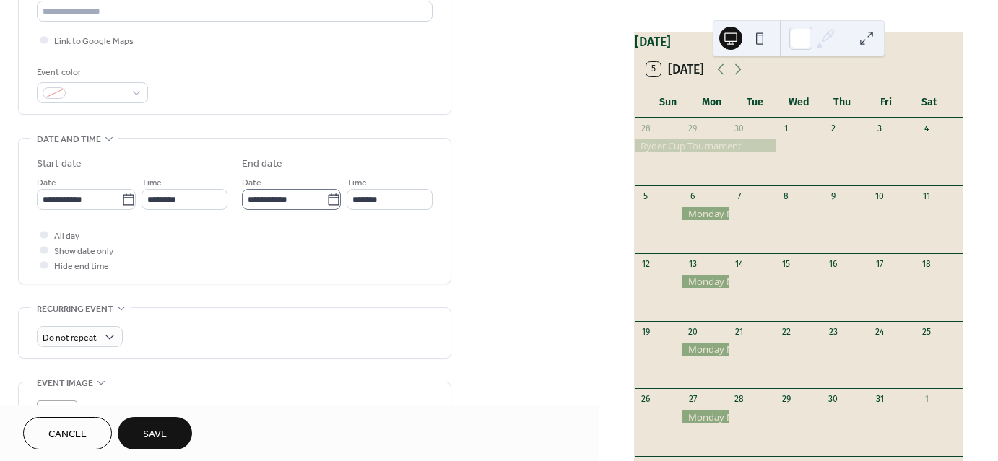
type input "**********"
click at [326, 197] on icon at bounding box center [333, 200] width 14 height 14
click at [326, 197] on input "**********" at bounding box center [284, 199] width 84 height 21
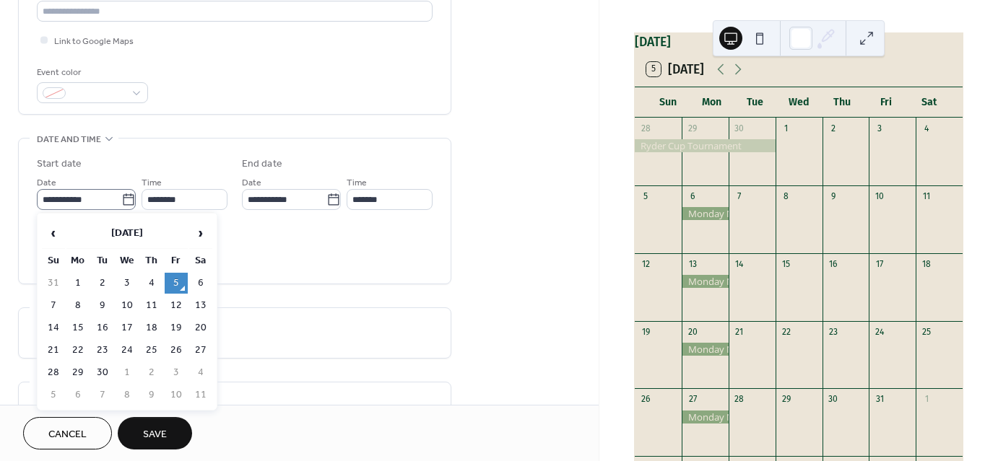
click at [121, 193] on icon at bounding box center [128, 200] width 14 height 14
click at [121, 193] on input "**********" at bounding box center [79, 199] width 84 height 21
click at [128, 385] on td "8" at bounding box center [127, 395] width 23 height 21
type input "**********"
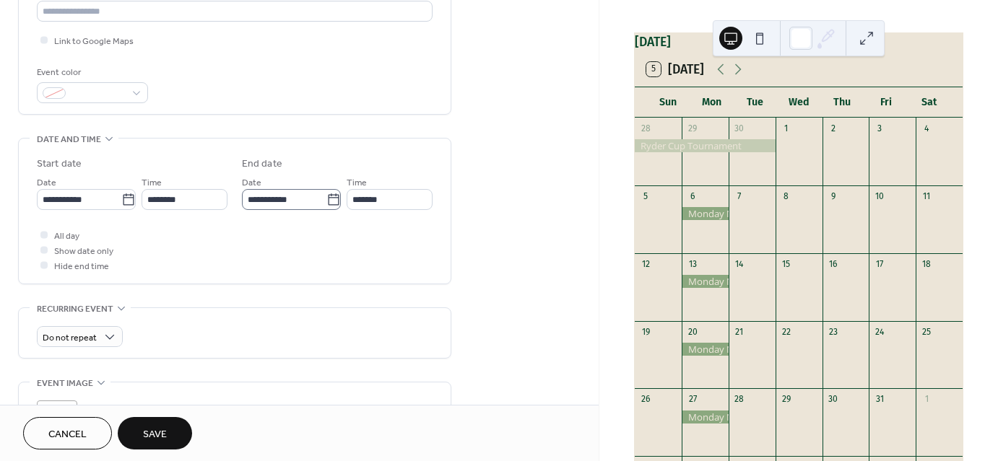
click at [336, 199] on icon at bounding box center [333, 200] width 14 height 14
click at [326, 199] on input "**********" at bounding box center [284, 199] width 84 height 21
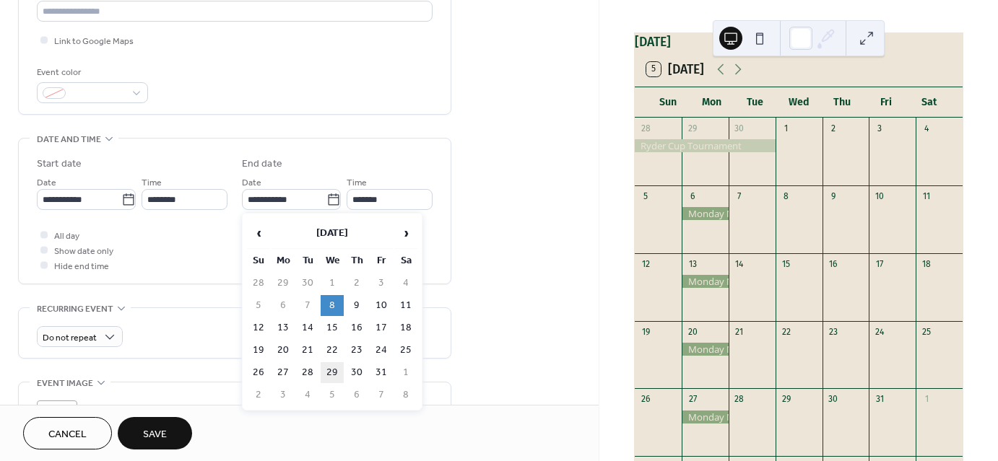
click at [332, 370] on td "29" at bounding box center [332, 372] width 23 height 21
type input "**********"
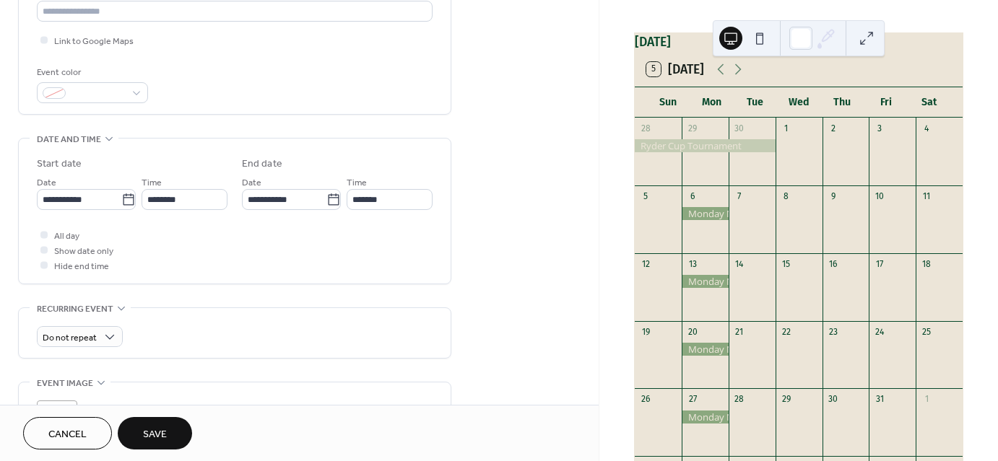
scroll to position [371, 0]
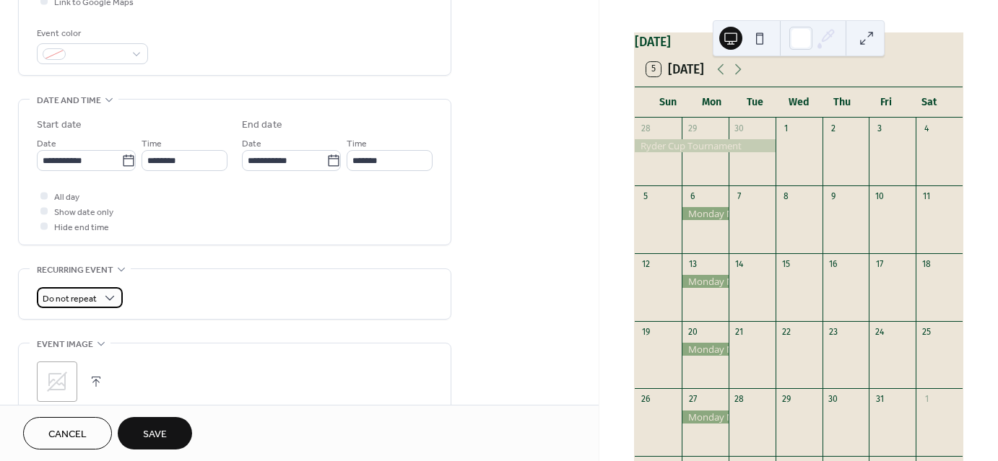
click at [64, 299] on span "Do not repeat" at bounding box center [70, 299] width 54 height 17
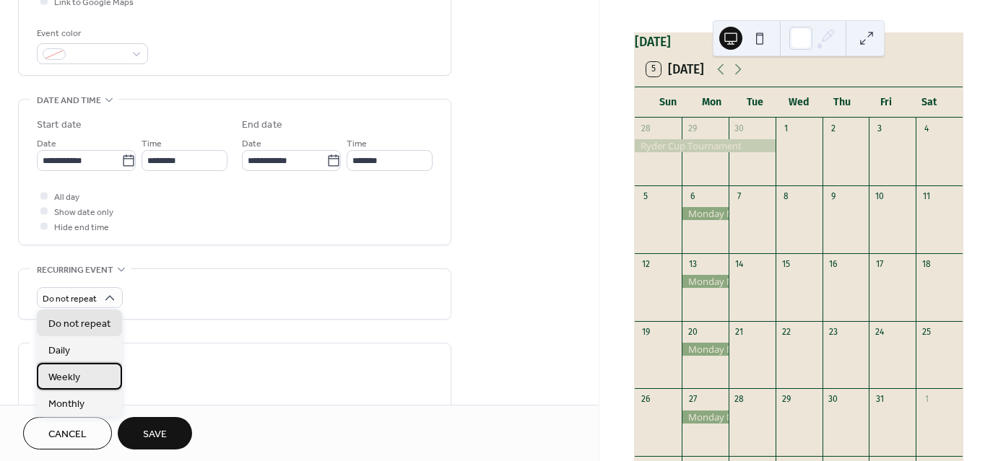
click at [74, 374] on span "Weekly" at bounding box center [64, 377] width 32 height 15
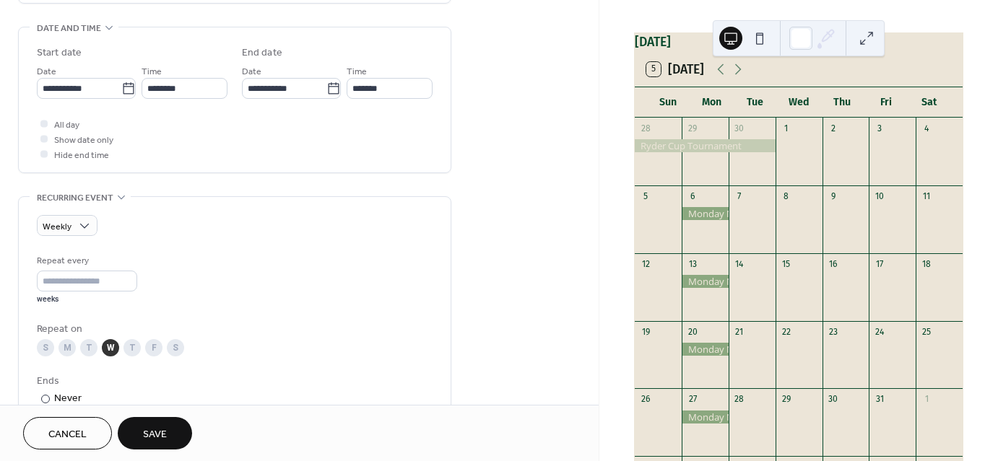
scroll to position [443, 0]
click at [47, 122] on div at bounding box center [43, 123] width 7 height 7
click at [159, 433] on span "Save" at bounding box center [155, 434] width 24 height 15
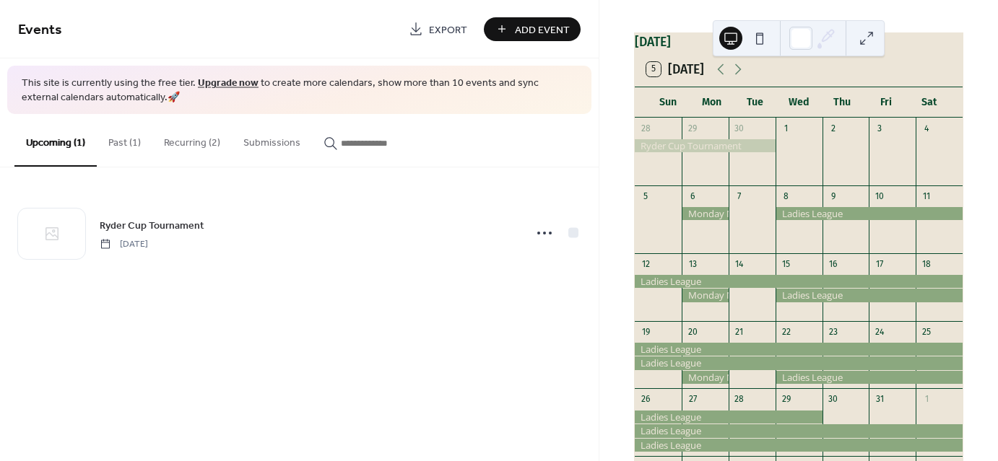
click at [175, 144] on button "Recurring (2)" at bounding box center [191, 139] width 79 height 51
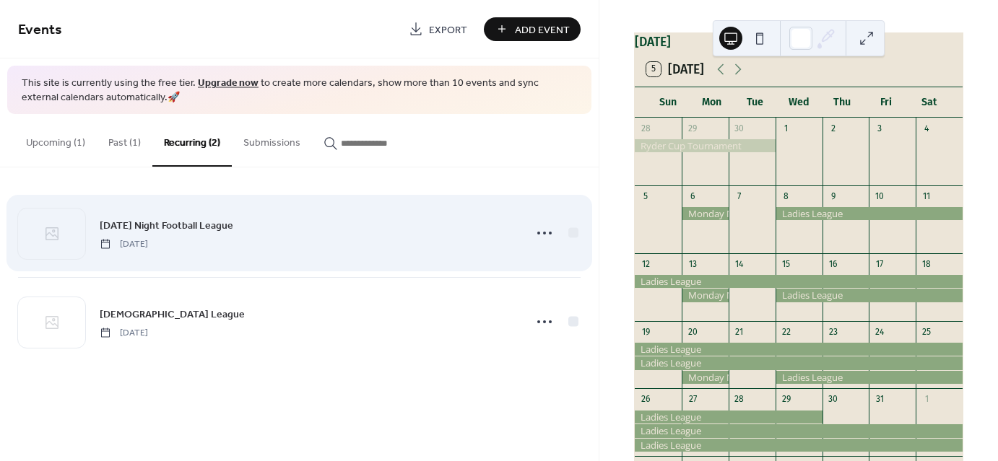
click at [266, 223] on div "Monday Night Football League Monday, October 6, 2025" at bounding box center [308, 233] width 416 height 32
click at [537, 235] on icon at bounding box center [544, 233] width 23 height 23
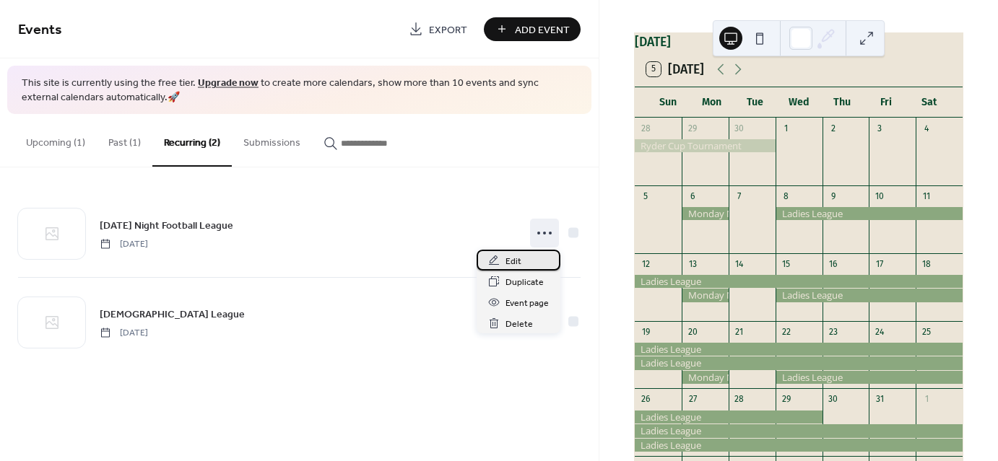
click at [529, 259] on div "Edit" at bounding box center [519, 260] width 84 height 21
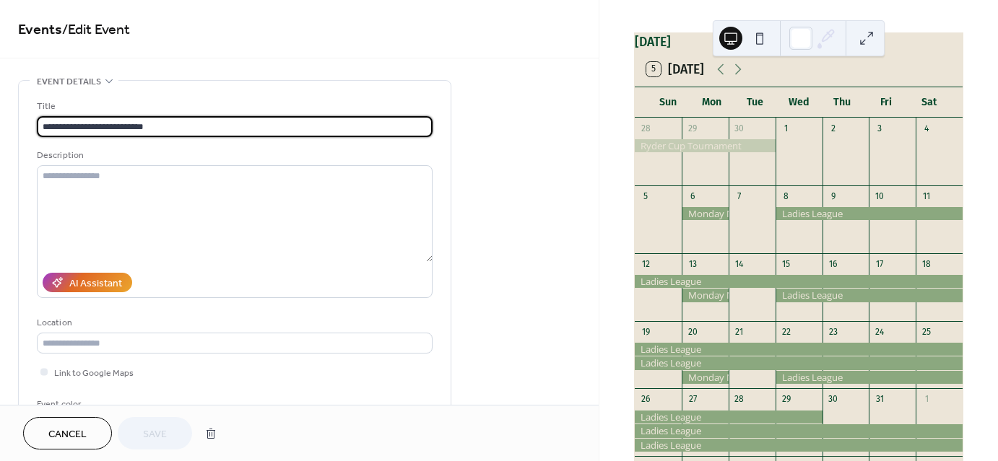
click at [64, 427] on span "Cancel" at bounding box center [67, 434] width 38 height 15
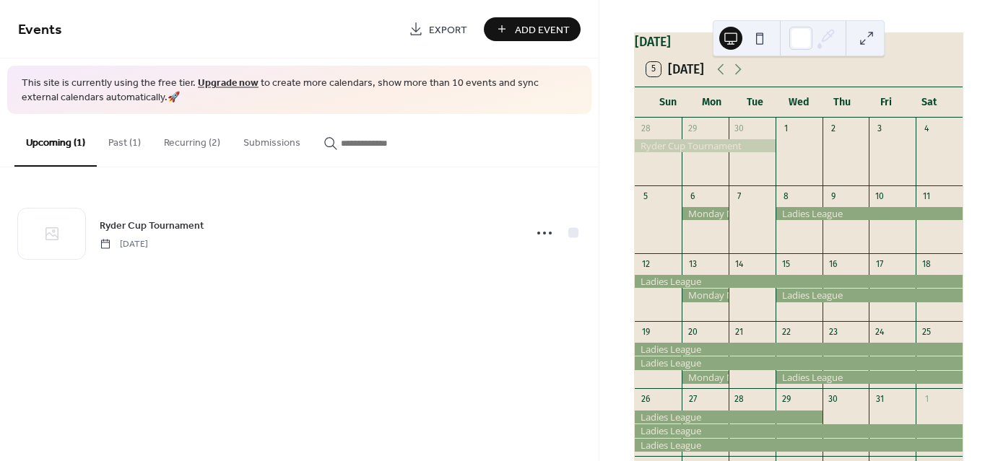
click at [204, 138] on button "Recurring (2)" at bounding box center [191, 139] width 79 height 51
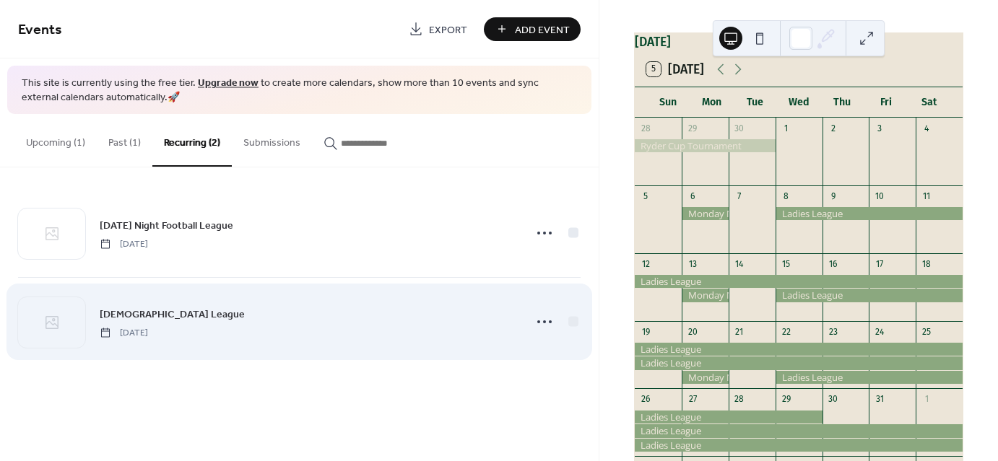
click at [316, 316] on div "Ladies League Wednesday, October 8, 2025" at bounding box center [308, 322] width 416 height 32
click at [545, 319] on icon at bounding box center [544, 322] width 23 height 23
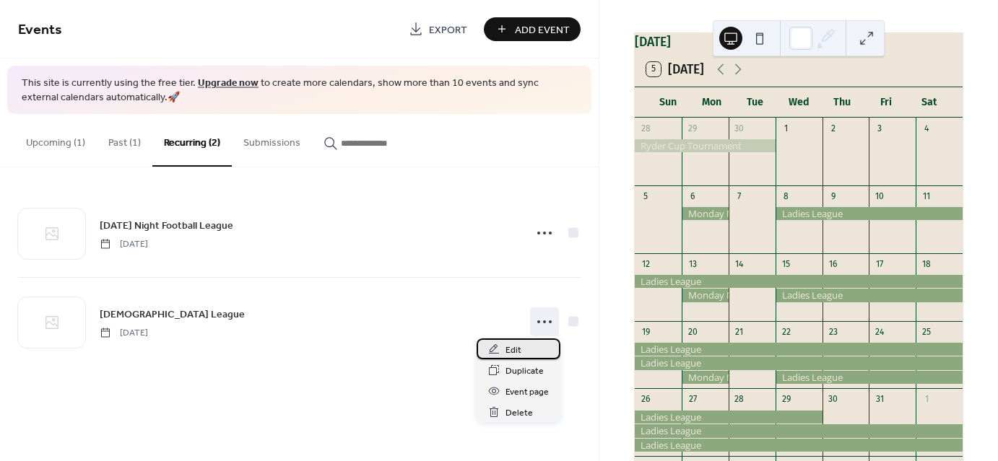
click at [518, 348] on span "Edit" at bounding box center [513, 350] width 16 height 15
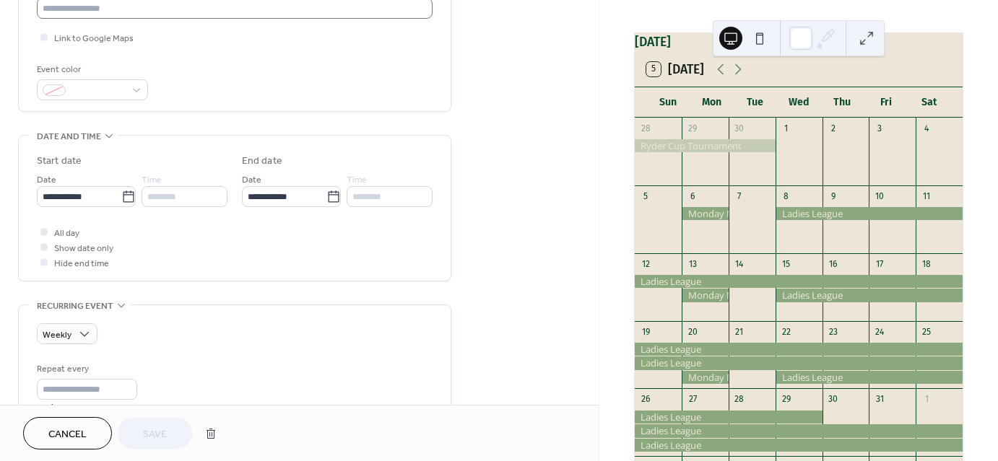
scroll to position [336, 0]
click at [329, 195] on icon at bounding box center [333, 195] width 14 height 14
click at [326, 195] on input "**********" at bounding box center [284, 195] width 84 height 21
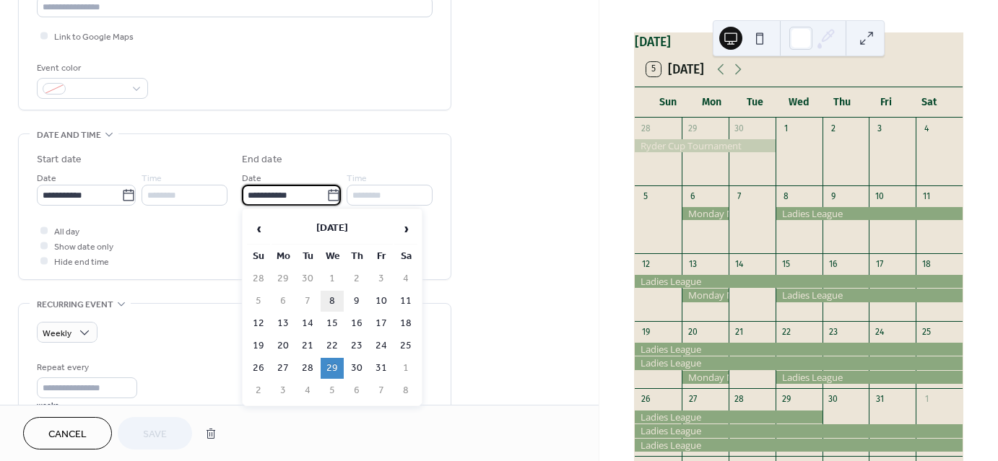
click at [333, 297] on td "8" at bounding box center [332, 301] width 23 height 21
type input "**********"
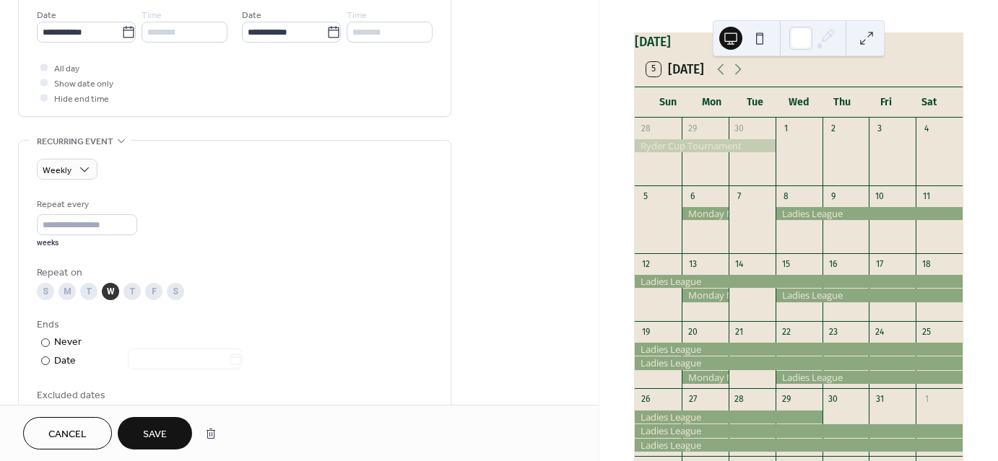
scroll to position [501, 0]
click at [152, 434] on span "Save" at bounding box center [155, 434] width 24 height 15
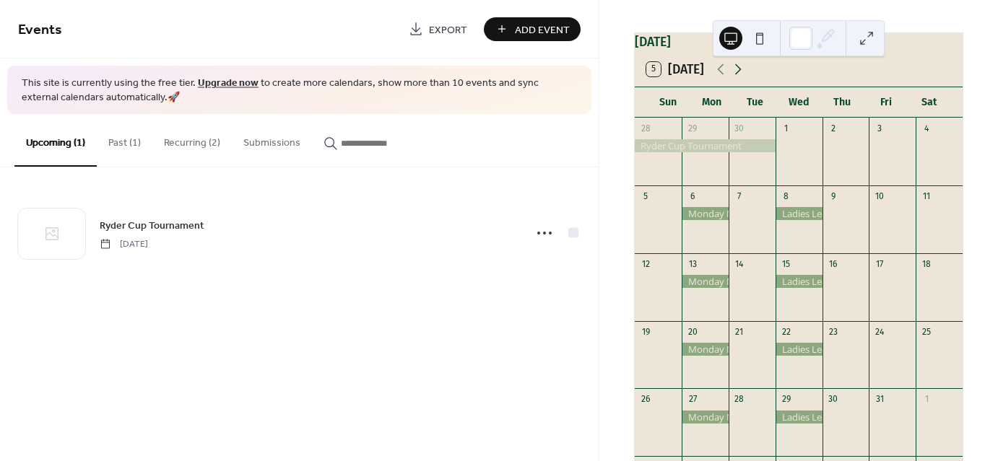
click at [734, 77] on icon at bounding box center [737, 69] width 17 height 17
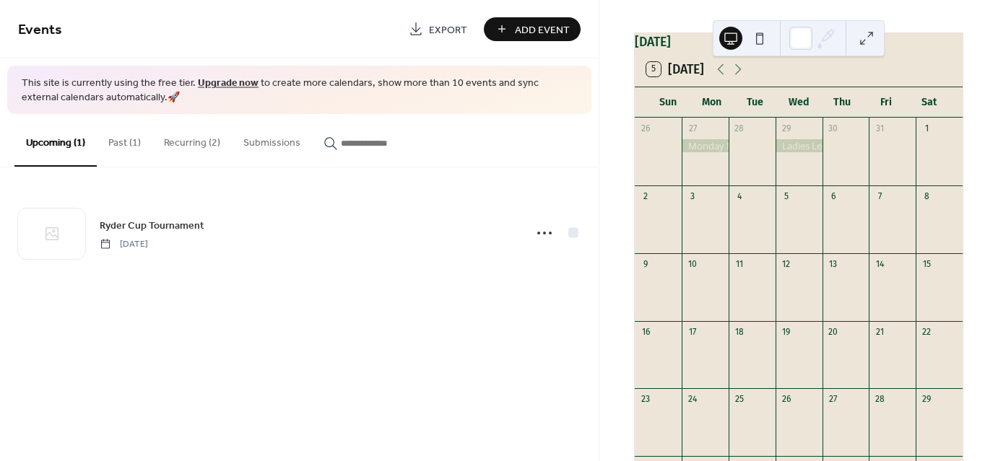
click at [190, 149] on button "Recurring (2)" at bounding box center [191, 139] width 79 height 51
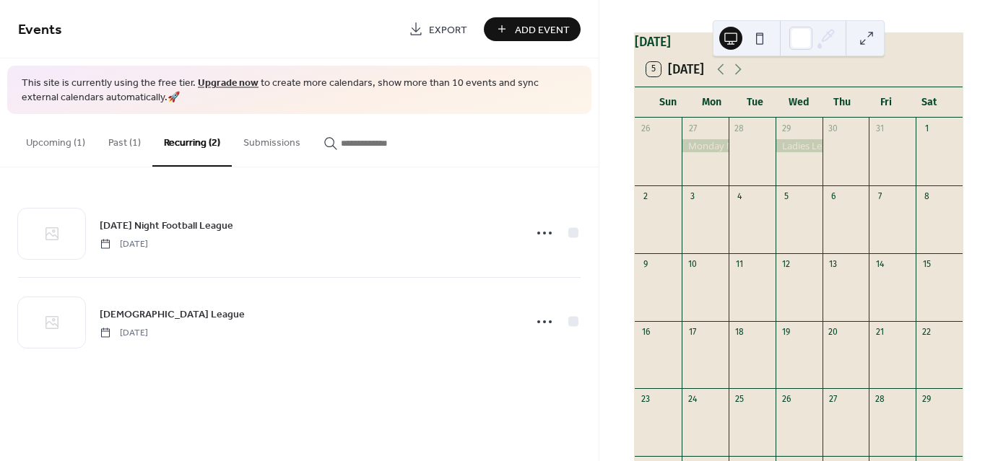
click at [528, 17] on button "Add Event" at bounding box center [532, 29] width 97 height 24
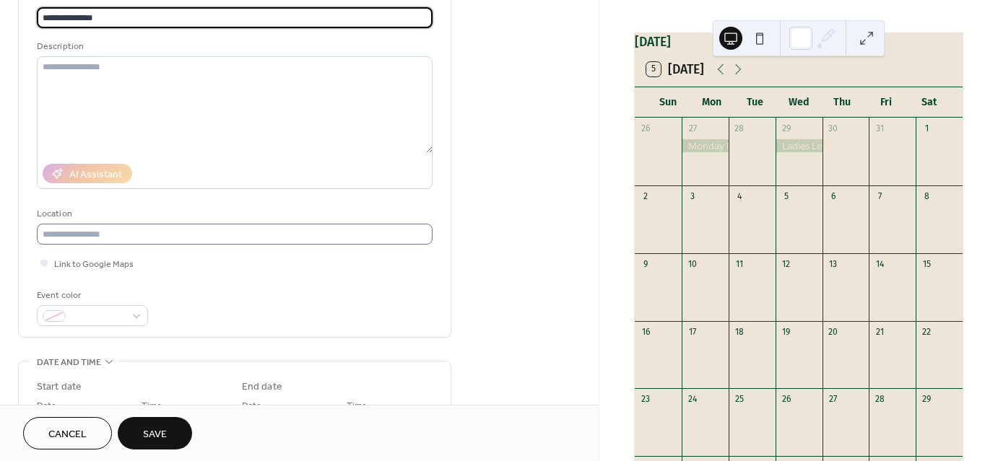
scroll to position [319, 0]
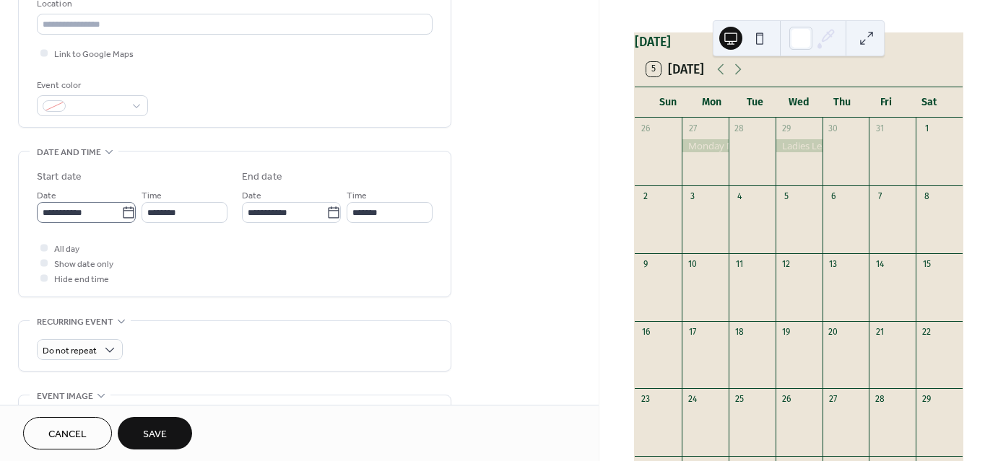
type input "**********"
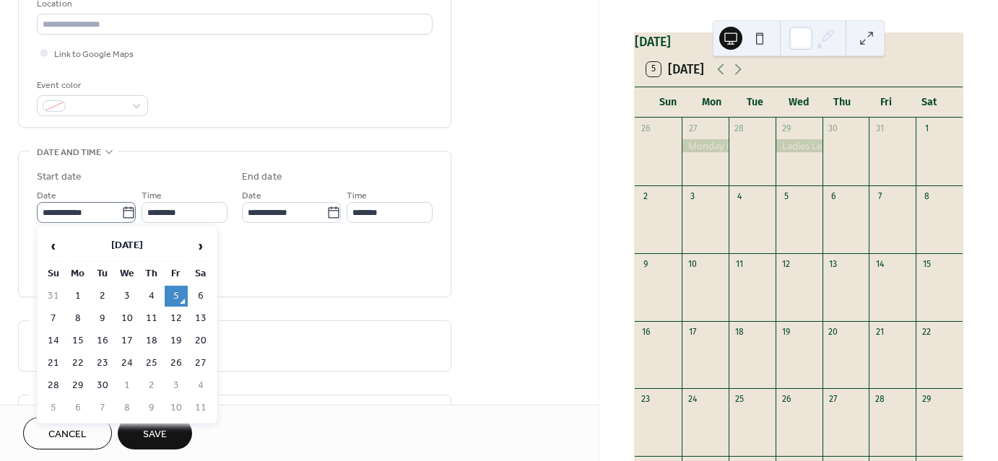
click at [124, 212] on icon at bounding box center [128, 213] width 14 height 14
click at [121, 212] on input "**********" at bounding box center [79, 212] width 84 height 21
click at [199, 246] on span "›" at bounding box center [201, 246] width 22 height 29
click at [104, 400] on td "4" at bounding box center [102, 408] width 23 height 21
type input "**********"
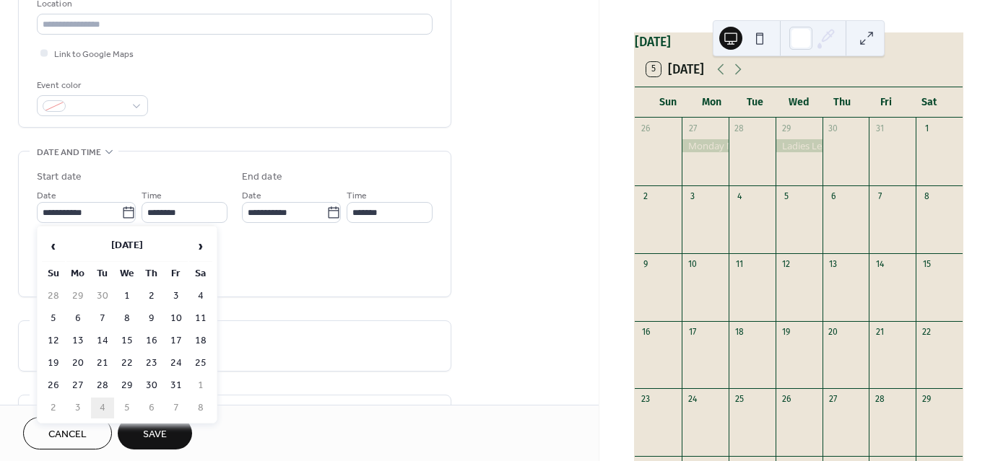
type input "**********"
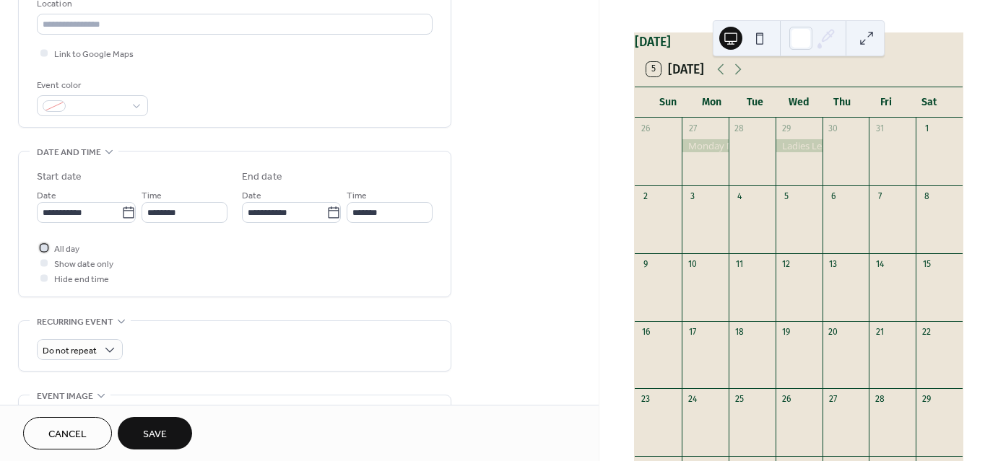
click at [59, 251] on span "All day" at bounding box center [66, 249] width 25 height 15
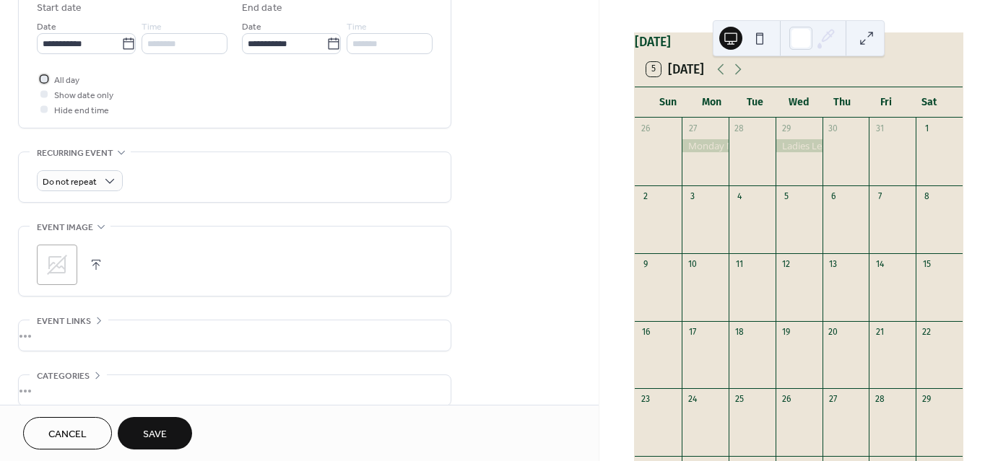
scroll to position [490, 0]
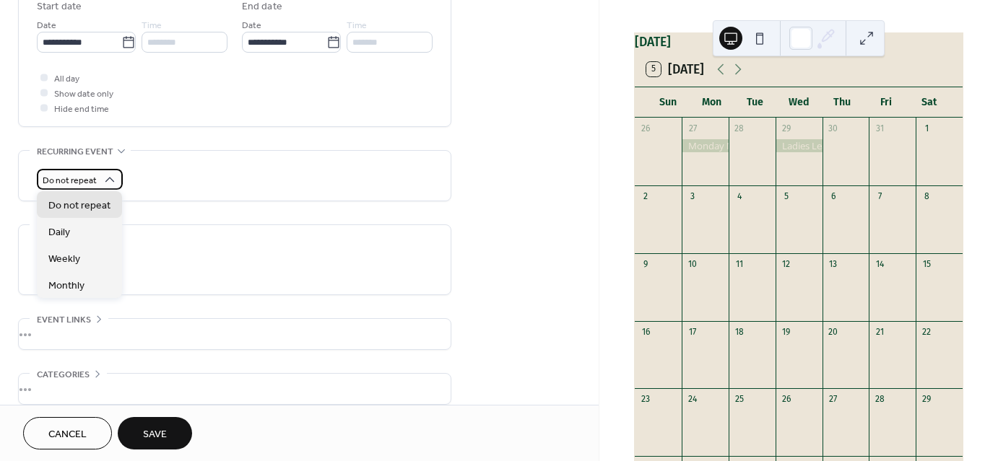
click at [48, 173] on span "Do not repeat" at bounding box center [70, 181] width 54 height 17
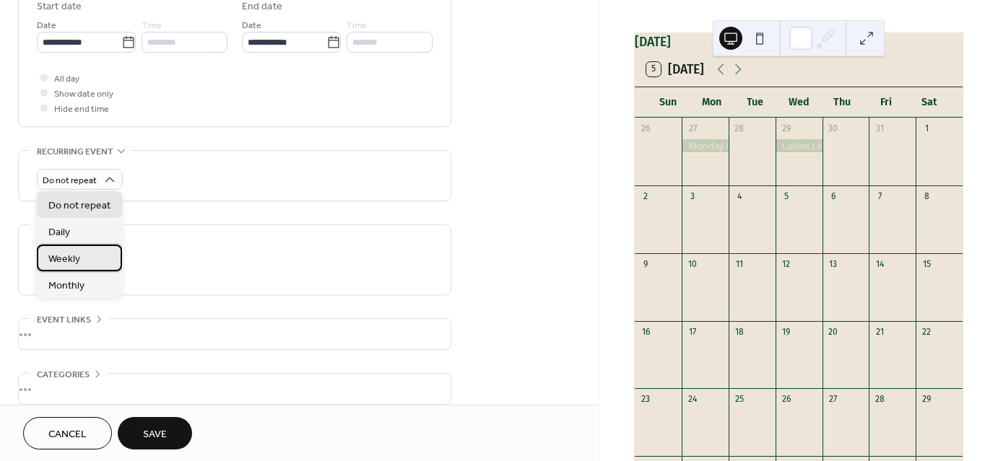
click at [64, 256] on span "Weekly" at bounding box center [64, 259] width 32 height 15
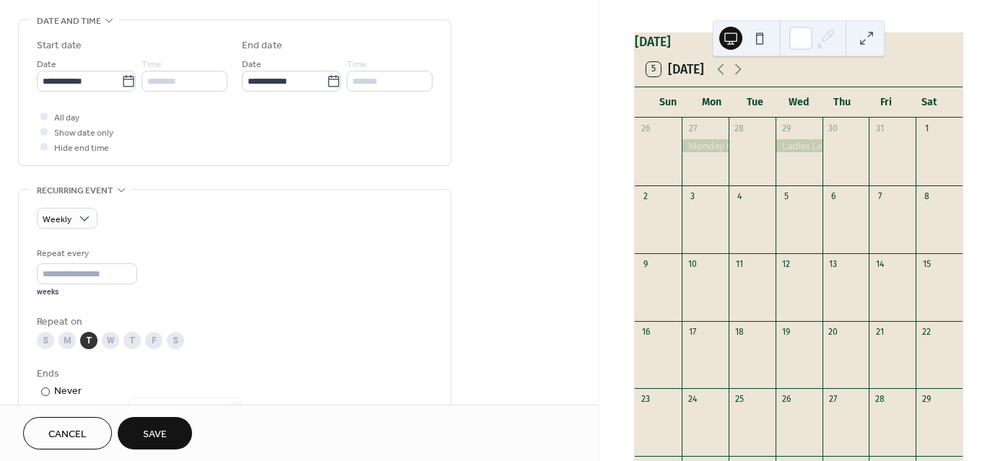
scroll to position [445, 0]
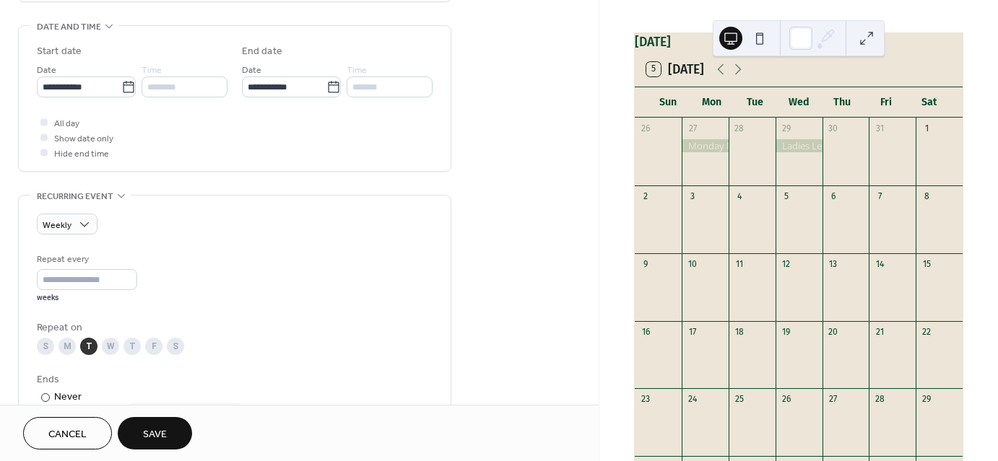
click at [155, 435] on span "Save" at bounding box center [155, 434] width 24 height 15
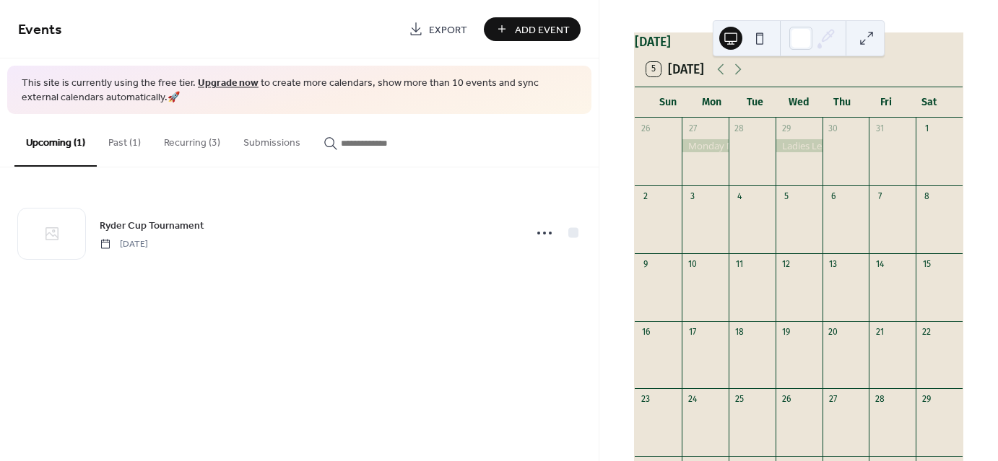
click at [188, 144] on button "Recurring (3)" at bounding box center [191, 139] width 79 height 51
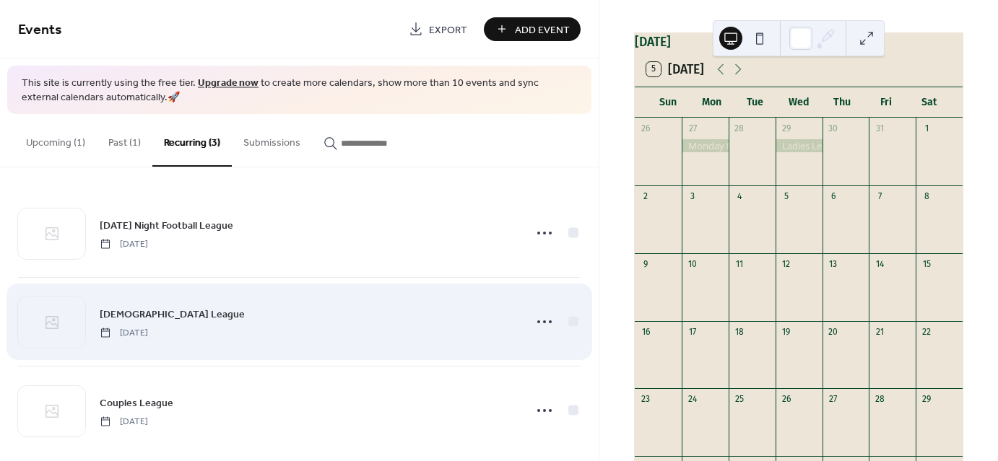
scroll to position [14, 0]
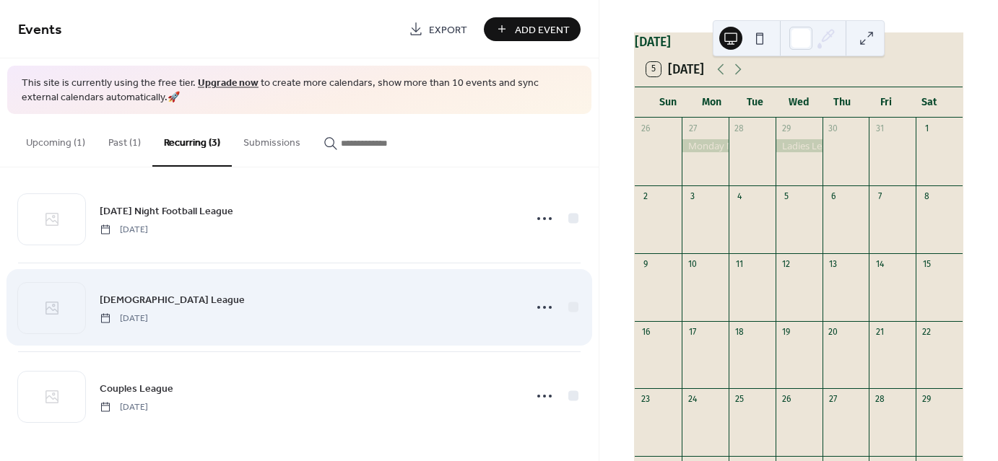
click at [146, 298] on span "Ladies League" at bounding box center [172, 299] width 145 height 15
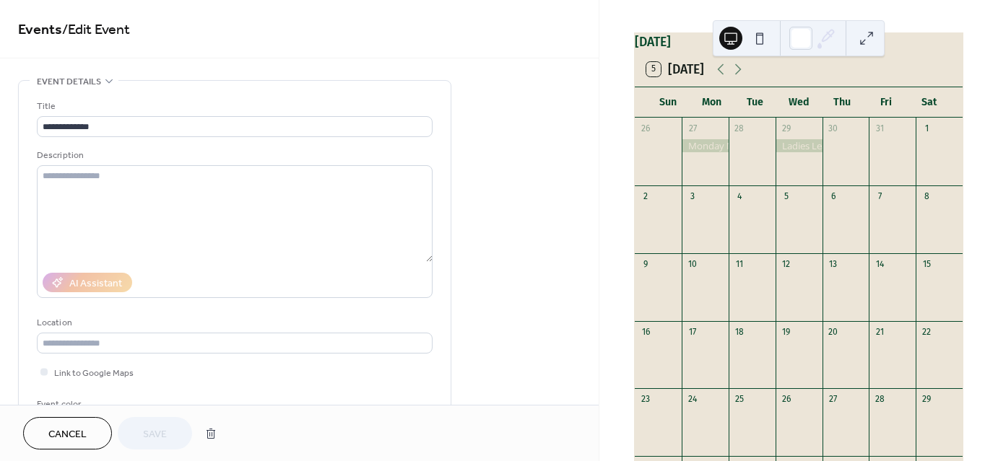
click at [53, 437] on span "Cancel" at bounding box center [67, 434] width 38 height 15
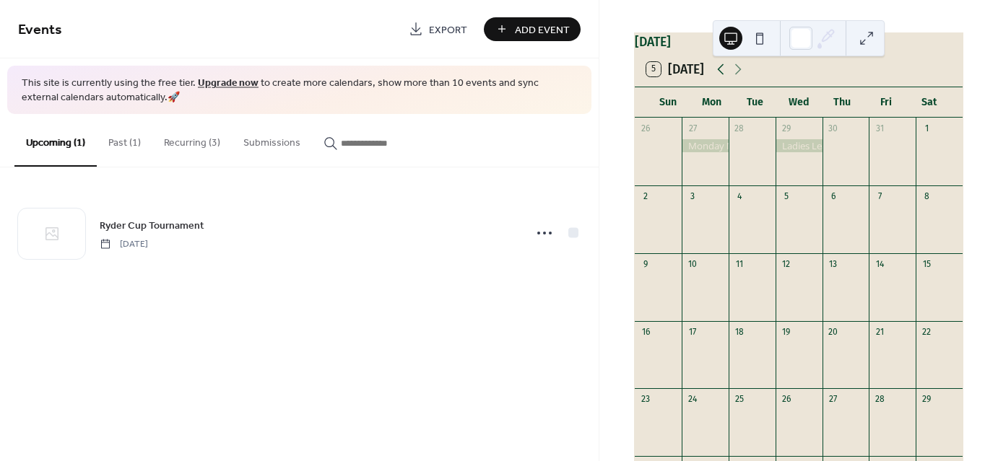
click at [719, 78] on icon at bounding box center [720, 69] width 17 height 17
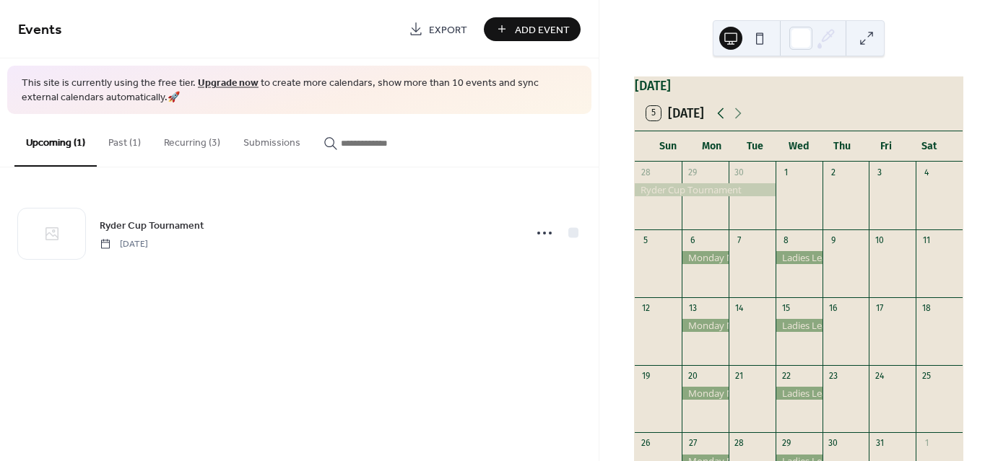
click at [719, 122] on icon at bounding box center [720, 113] width 17 height 17
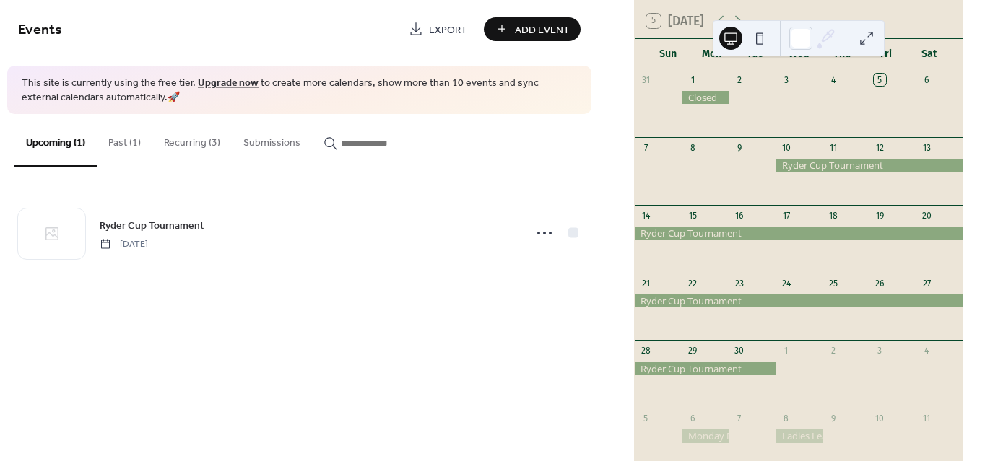
scroll to position [26, 0]
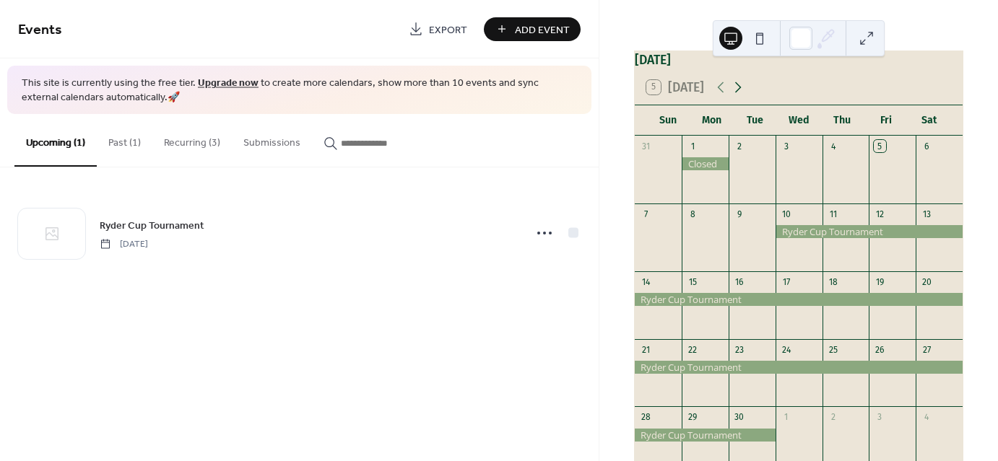
click at [737, 96] on icon at bounding box center [737, 87] width 17 height 17
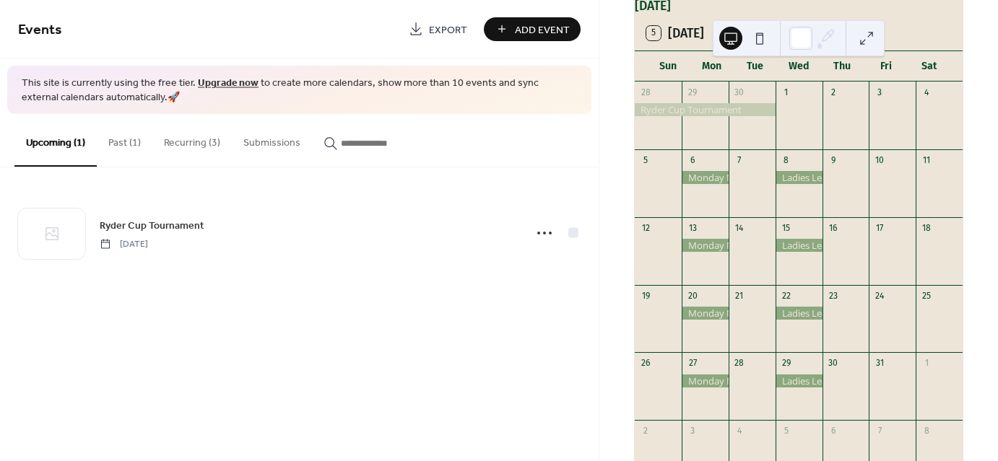
scroll to position [65, 0]
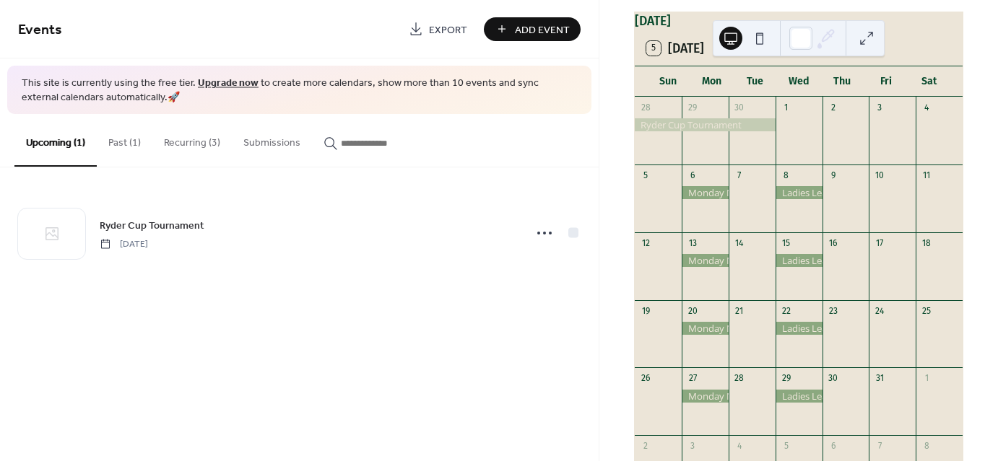
click at [737, 57] on icon at bounding box center [737, 48] width 17 height 17
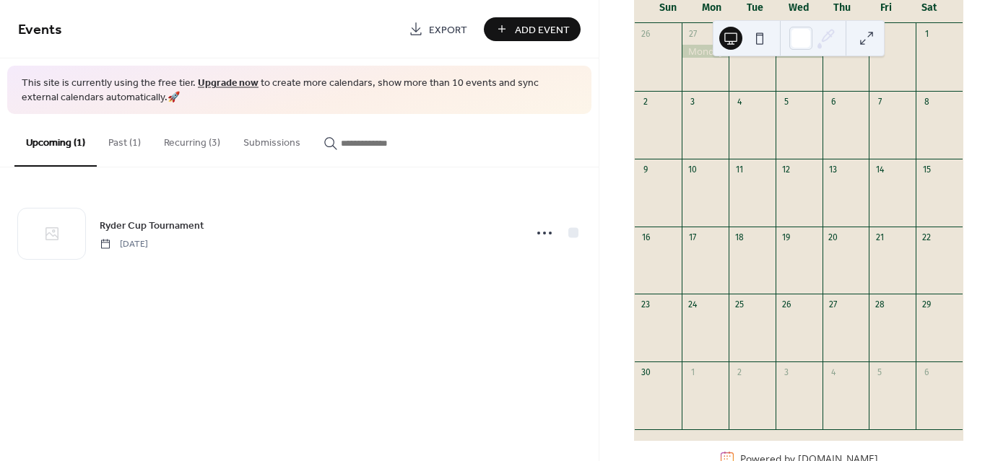
scroll to position [0, 0]
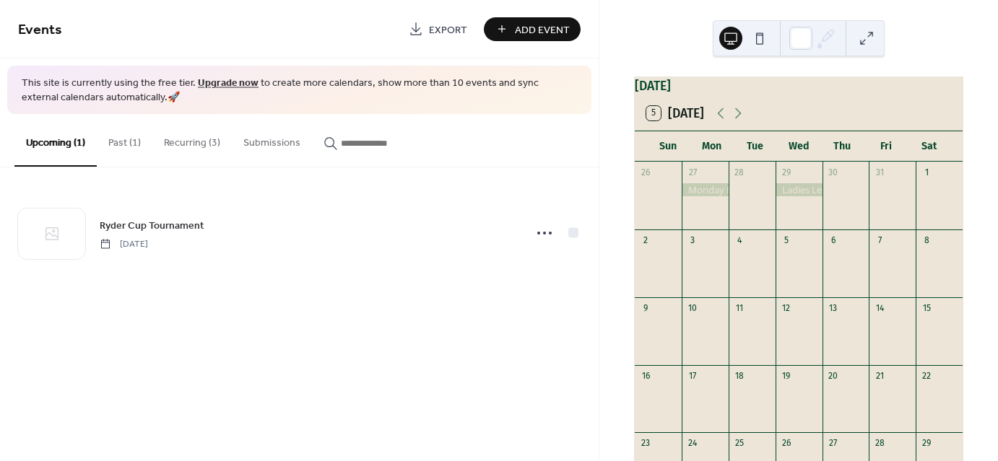
click at [191, 144] on button "Recurring (3)" at bounding box center [191, 139] width 79 height 51
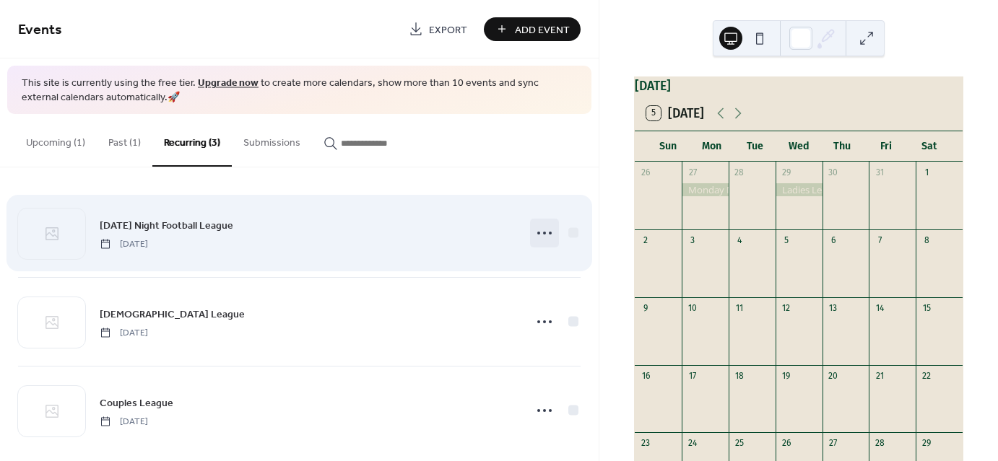
click at [540, 230] on icon at bounding box center [544, 233] width 23 height 23
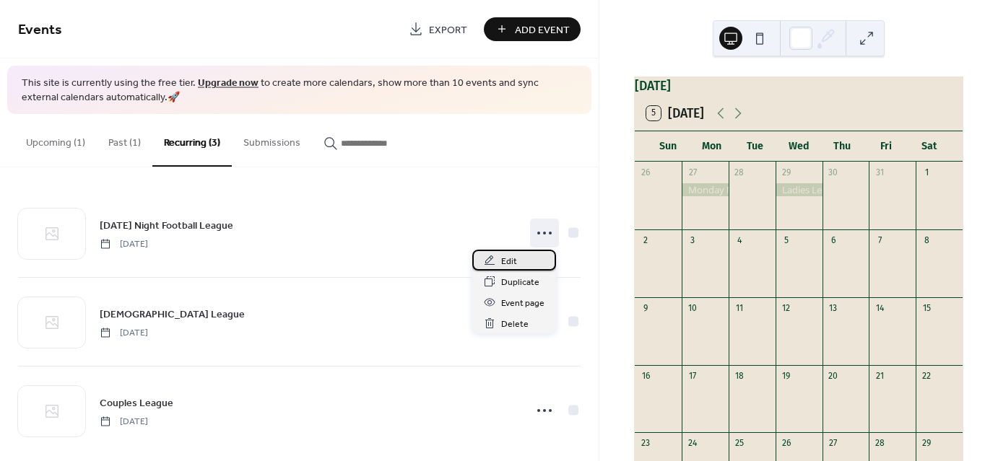
click at [516, 254] on span "Edit" at bounding box center [509, 261] width 16 height 15
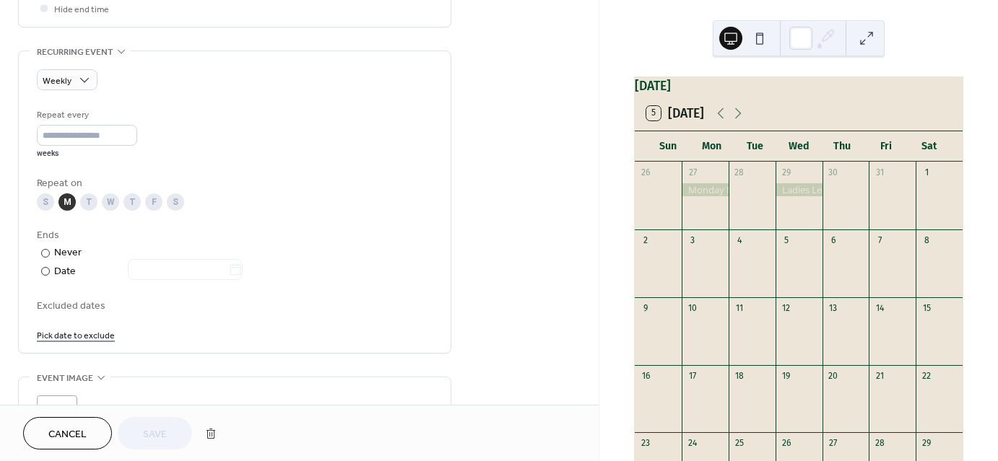
scroll to position [589, 0]
click at [46, 274] on div "​" at bounding box center [44, 271] width 14 height 15
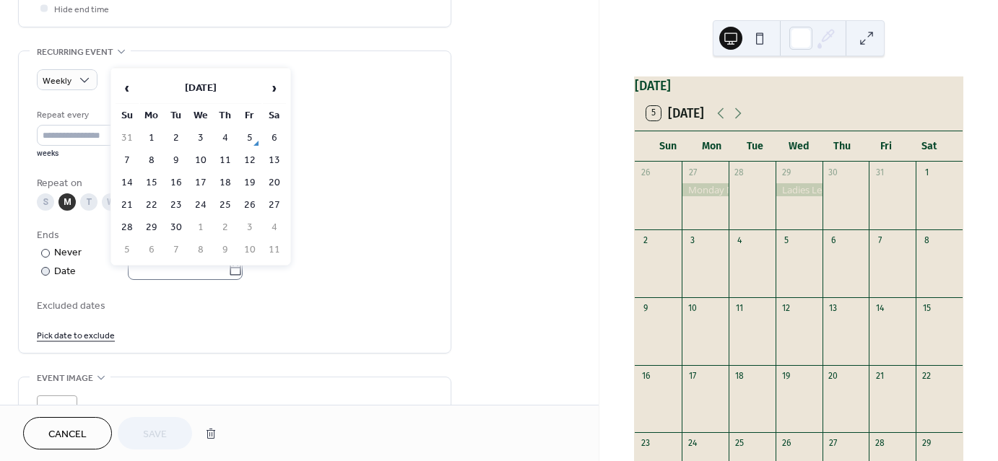
click at [243, 272] on icon at bounding box center [235, 270] width 14 height 14
click at [228, 272] on input "text" at bounding box center [178, 269] width 100 height 21
click at [269, 92] on span "›" at bounding box center [275, 88] width 22 height 29
click at [153, 222] on td "24" at bounding box center [151, 227] width 23 height 21
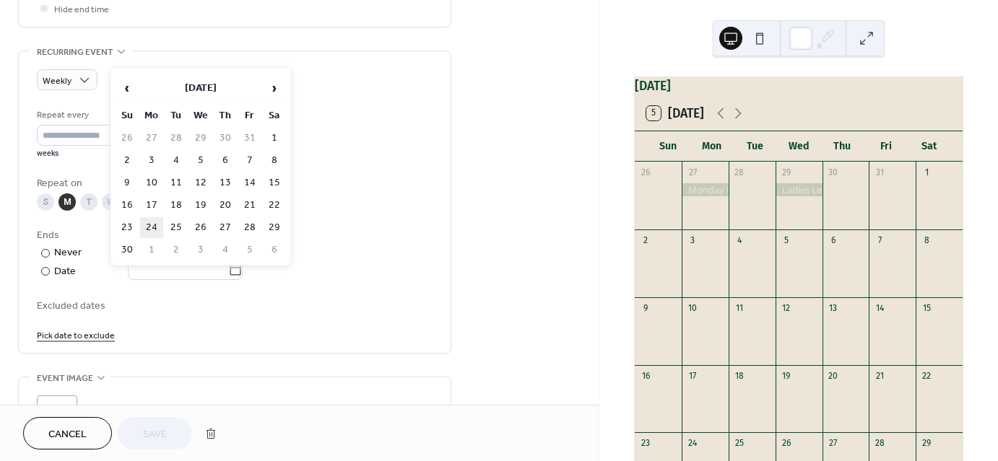
type input "**********"
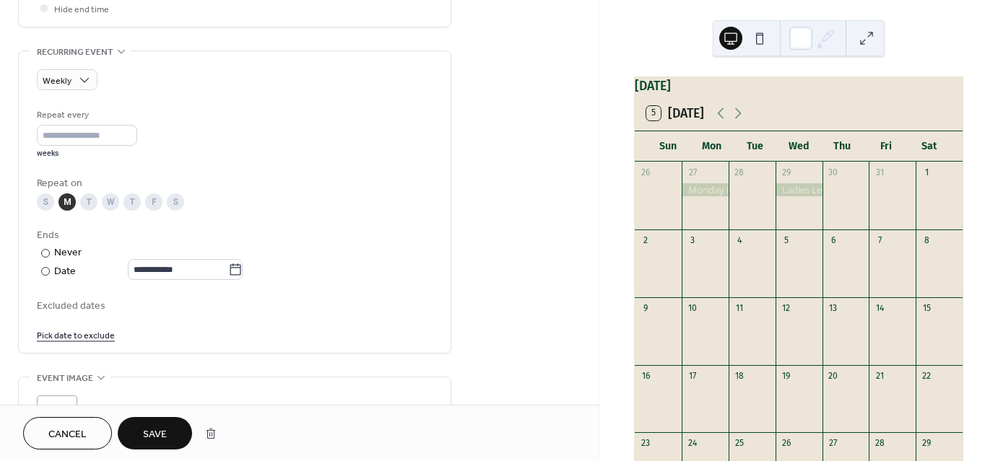
click at [152, 431] on span "Save" at bounding box center [155, 434] width 24 height 15
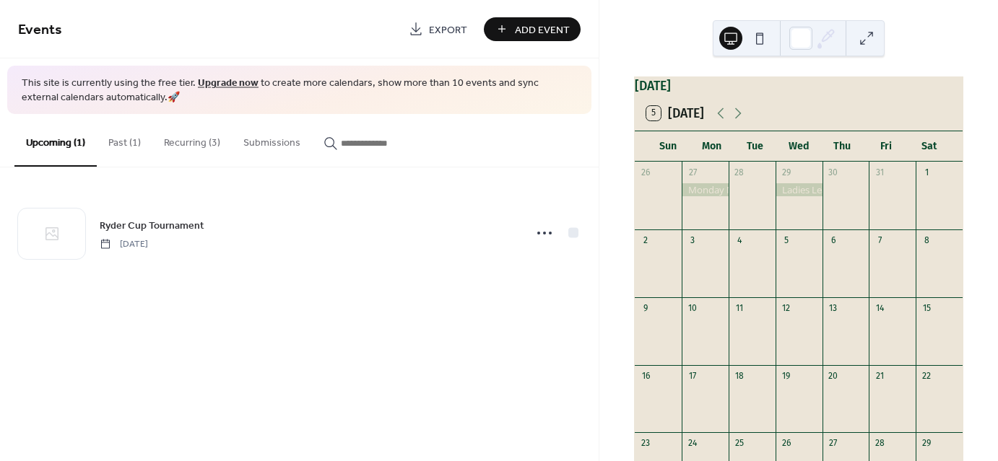
click at [196, 144] on button "Recurring (3)" at bounding box center [191, 139] width 79 height 51
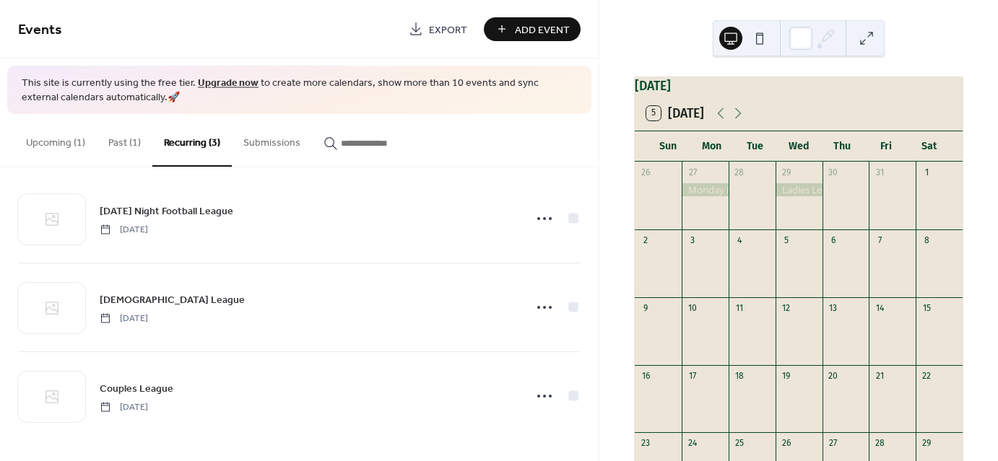
click at [757, 251] on div "4" at bounding box center [752, 241] width 47 height 22
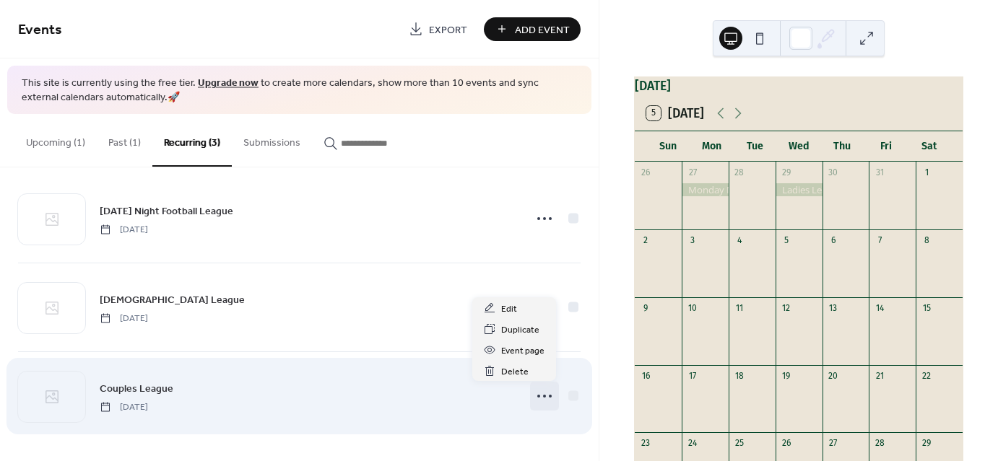
click at [534, 401] on icon at bounding box center [544, 396] width 23 height 23
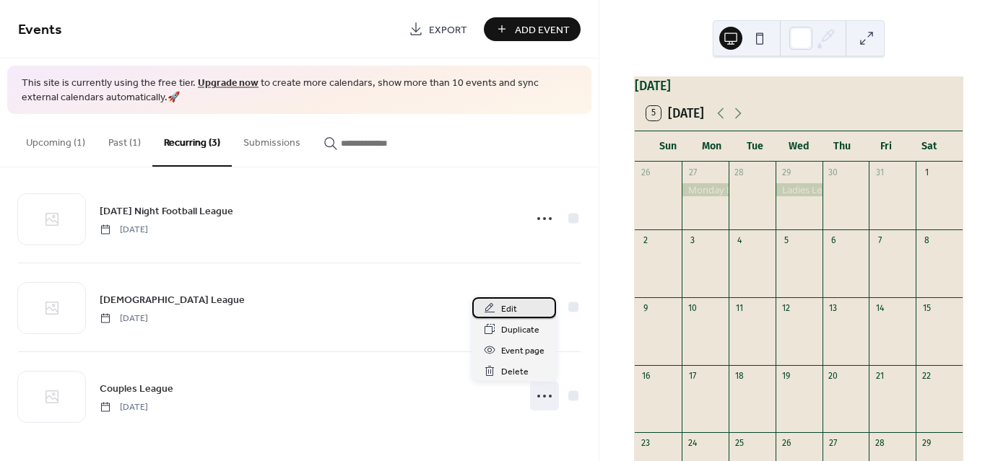
click at [500, 305] on div "Edit" at bounding box center [514, 308] width 84 height 21
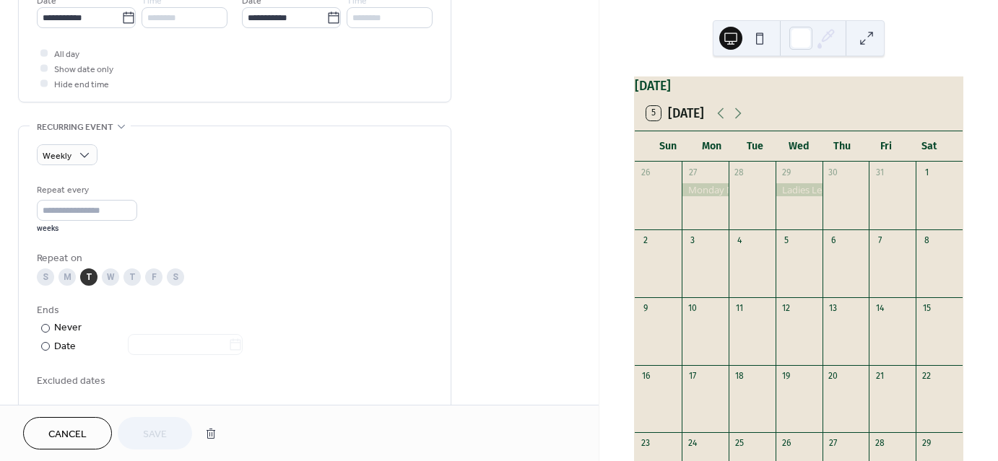
scroll to position [517, 0]
click at [125, 347] on div at bounding box center [176, 343] width 132 height 19
click at [246, 338] on label "Date" at bounding box center [149, 344] width 191 height 17
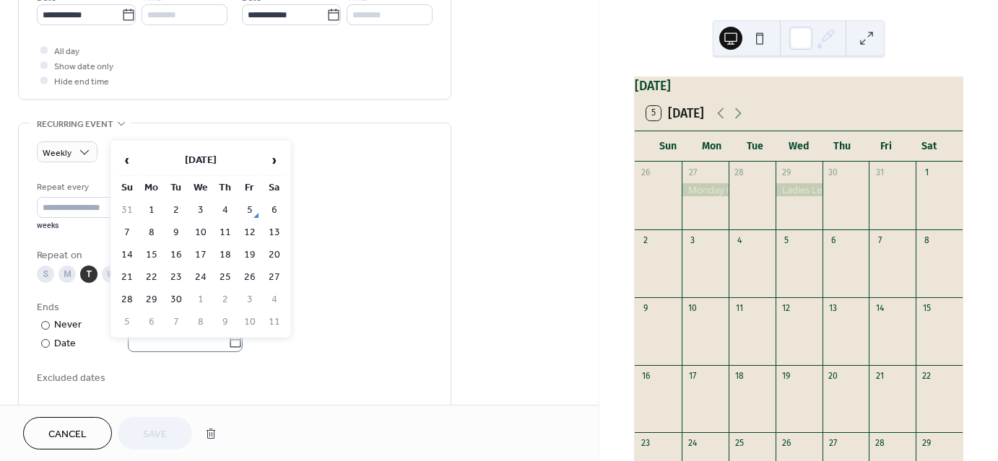
click at [238, 346] on icon at bounding box center [235, 342] width 14 height 14
click at [228, 346] on input "text" at bounding box center [178, 341] width 100 height 21
click at [277, 157] on span "›" at bounding box center [275, 160] width 22 height 29
click at [281, 156] on span "›" at bounding box center [275, 160] width 22 height 29
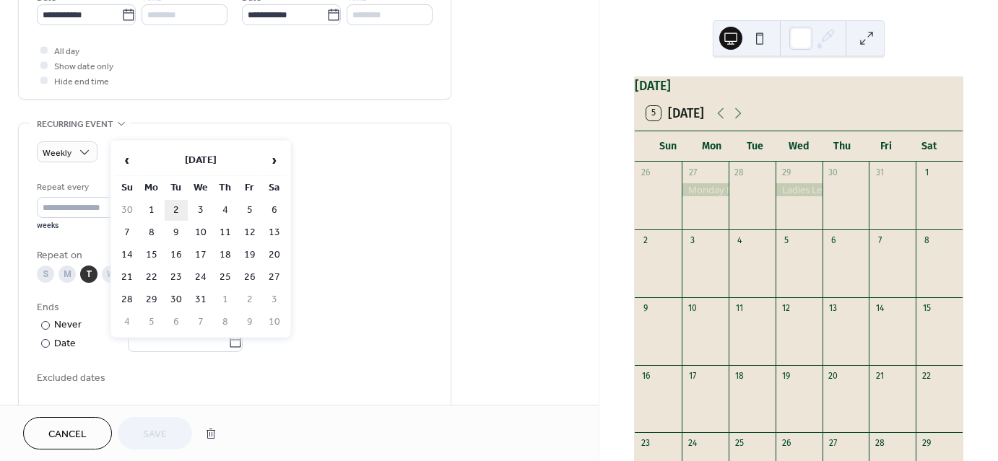
click at [176, 207] on td "2" at bounding box center [176, 210] width 23 height 21
type input "**********"
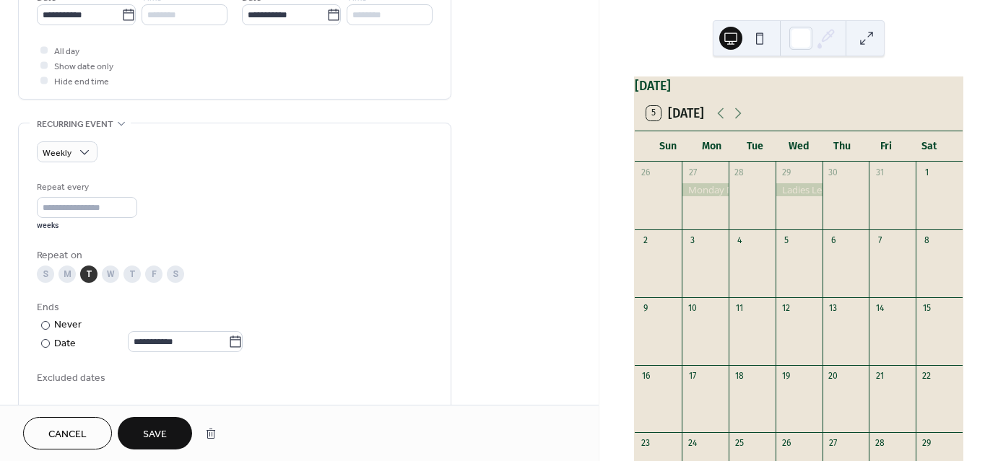
click at [162, 434] on span "Save" at bounding box center [155, 434] width 24 height 15
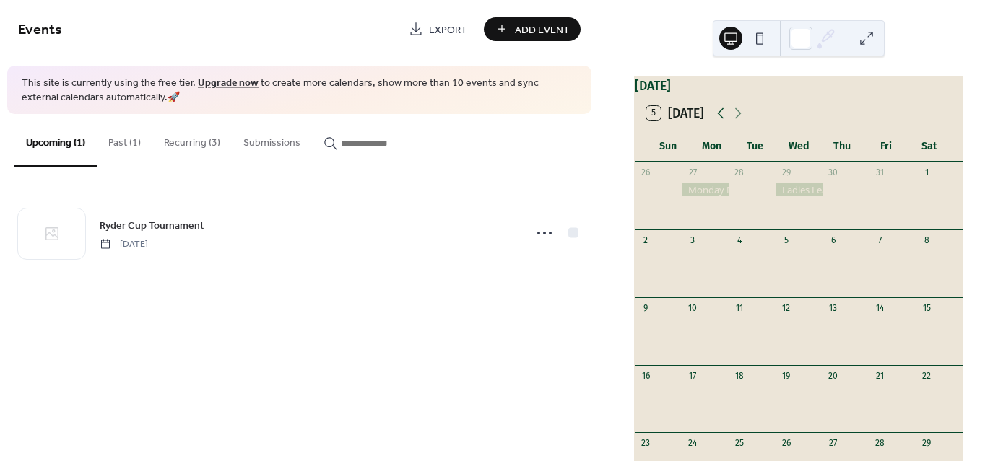
click at [713, 121] on icon at bounding box center [720, 113] width 17 height 17
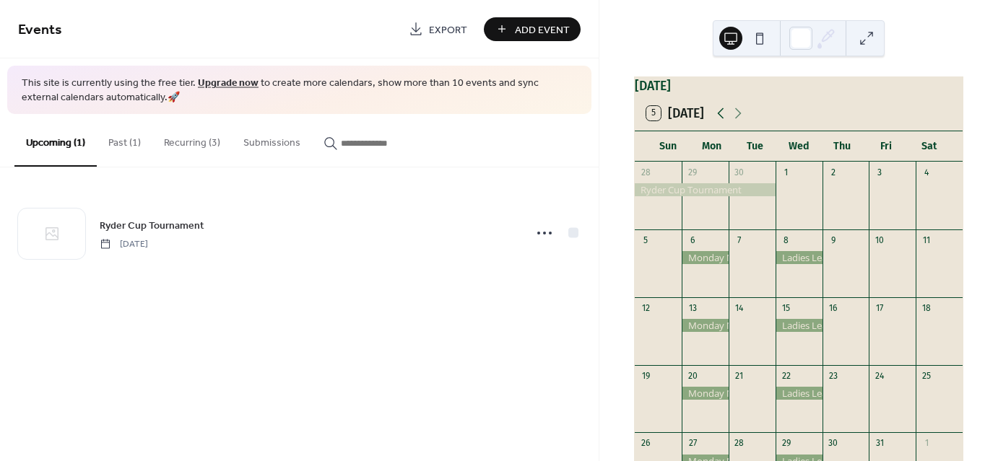
click at [719, 119] on icon at bounding box center [721, 113] width 6 height 11
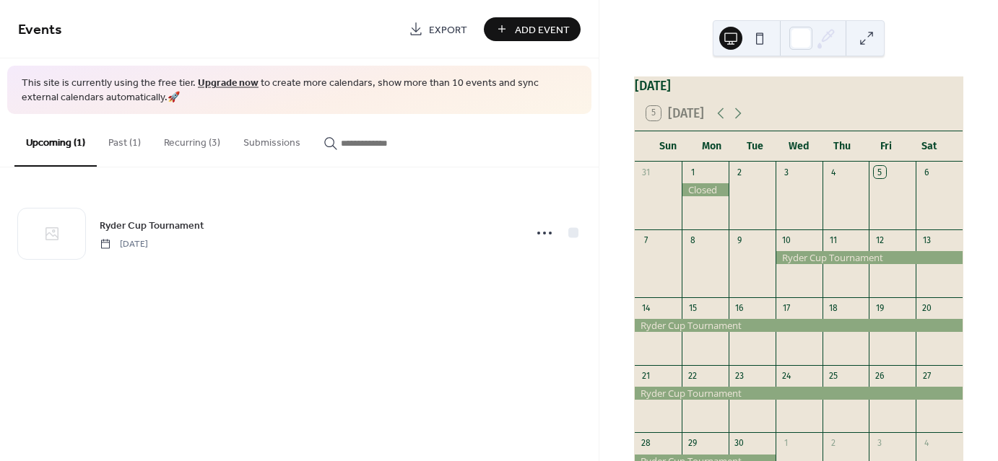
click at [178, 143] on button "Recurring (3)" at bounding box center [191, 139] width 79 height 51
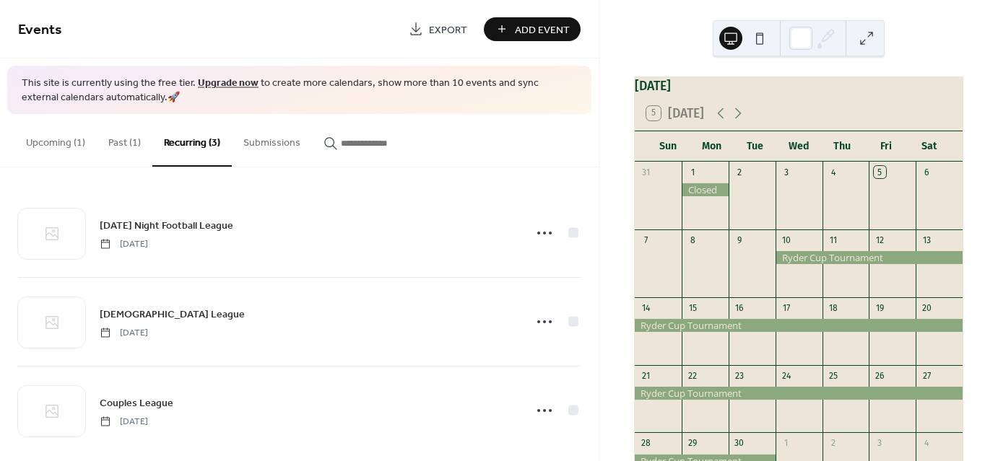
click at [136, 140] on button "Past (1)" at bounding box center [125, 139] width 56 height 51
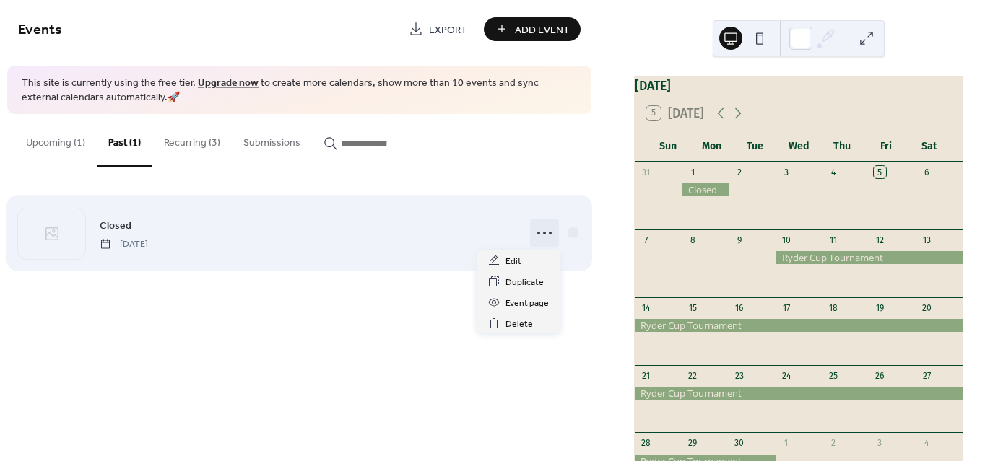
click at [547, 233] on icon at bounding box center [544, 233] width 23 height 23
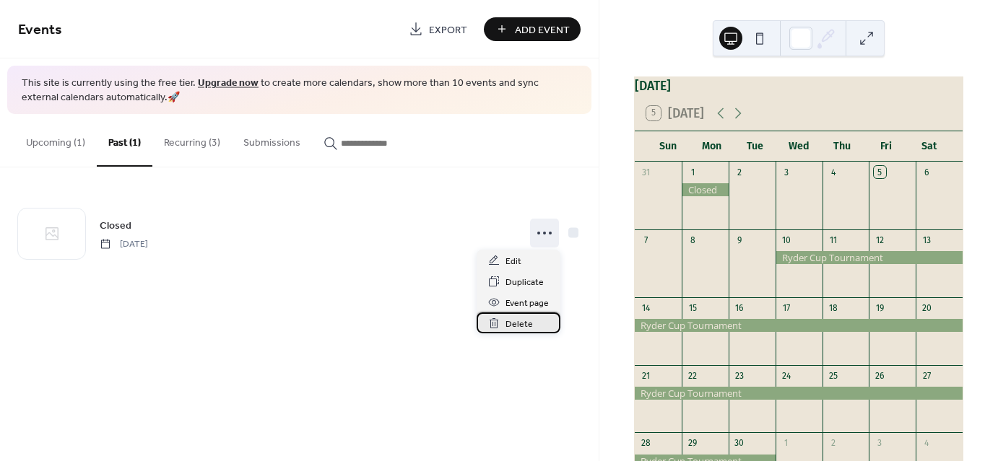
click at [517, 325] on span "Delete" at bounding box center [518, 324] width 27 height 15
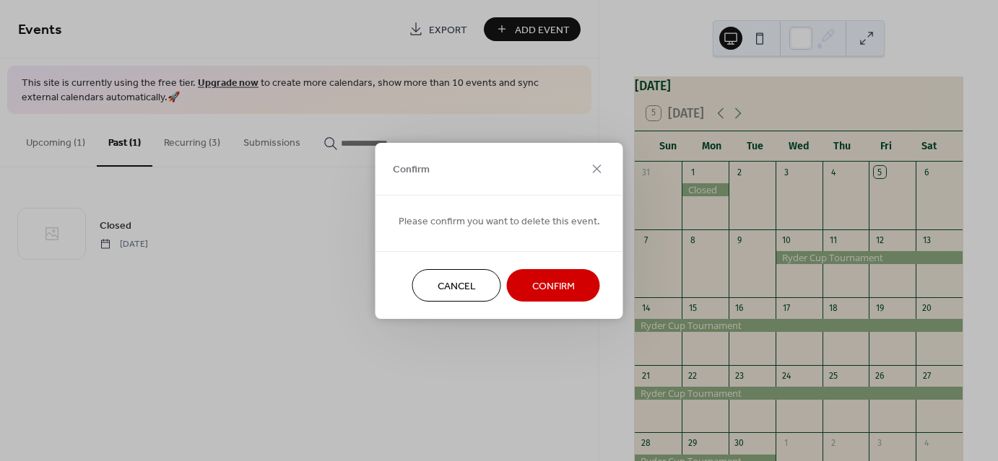
click at [541, 279] on span "Confirm" at bounding box center [553, 286] width 43 height 15
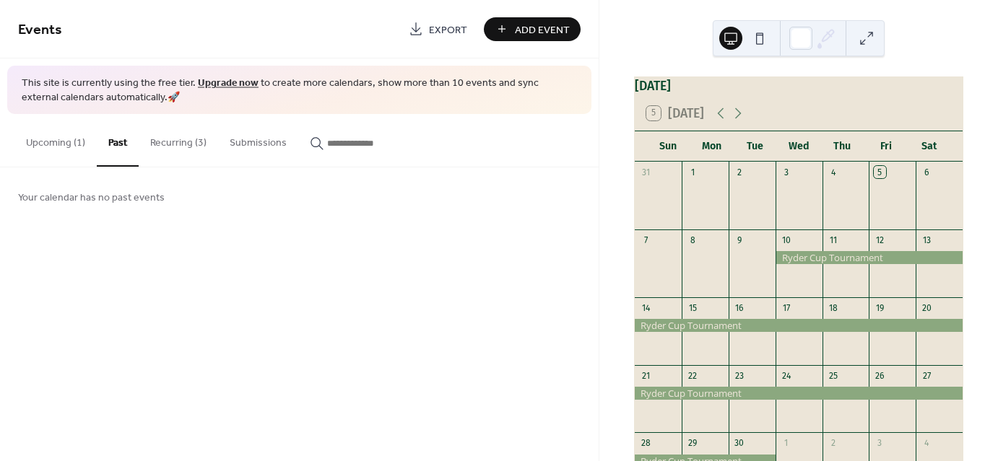
click at [162, 163] on button "Recurring (3)" at bounding box center [178, 139] width 79 height 51
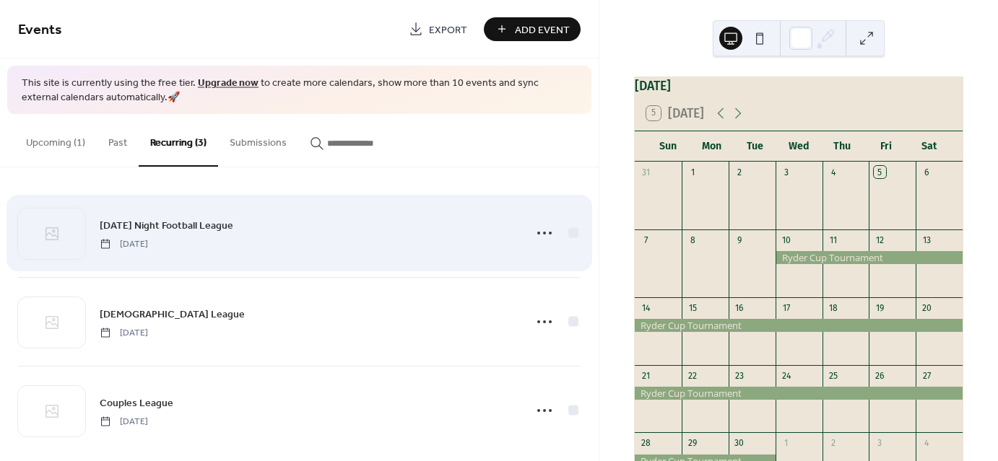
scroll to position [14, 0]
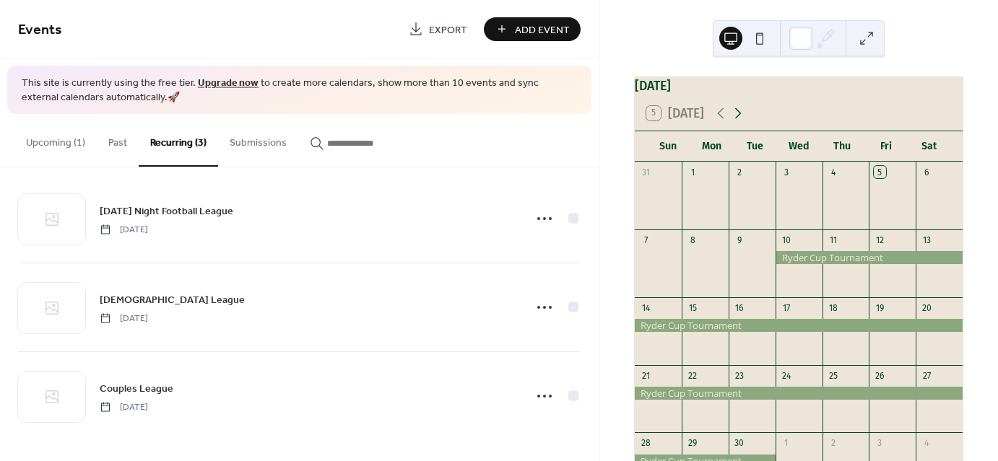
click at [741, 118] on icon at bounding box center [737, 113] width 17 height 17
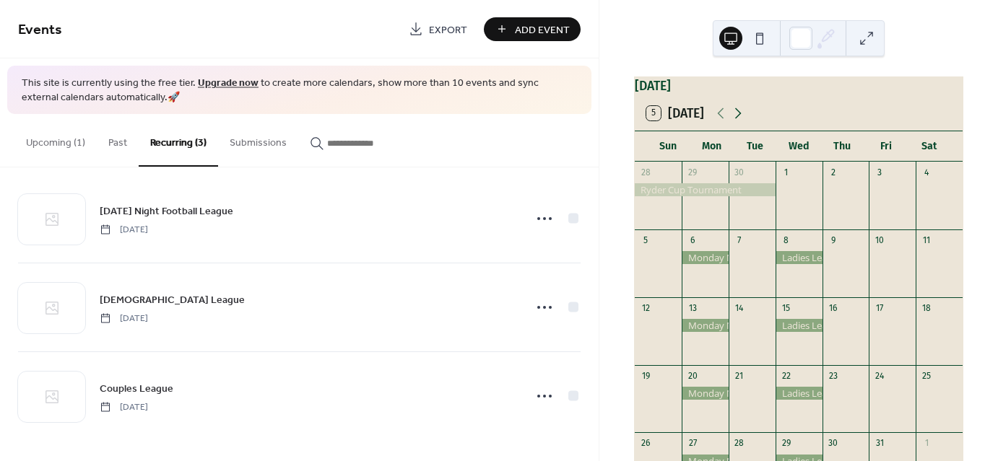
click at [741, 118] on icon at bounding box center [737, 113] width 17 height 17
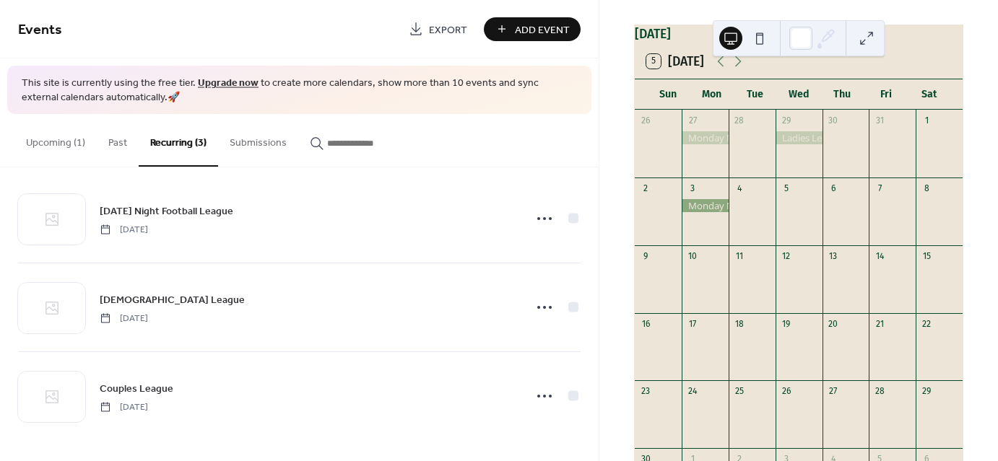
scroll to position [49, 0]
click at [737, 70] on icon at bounding box center [738, 64] width 6 height 11
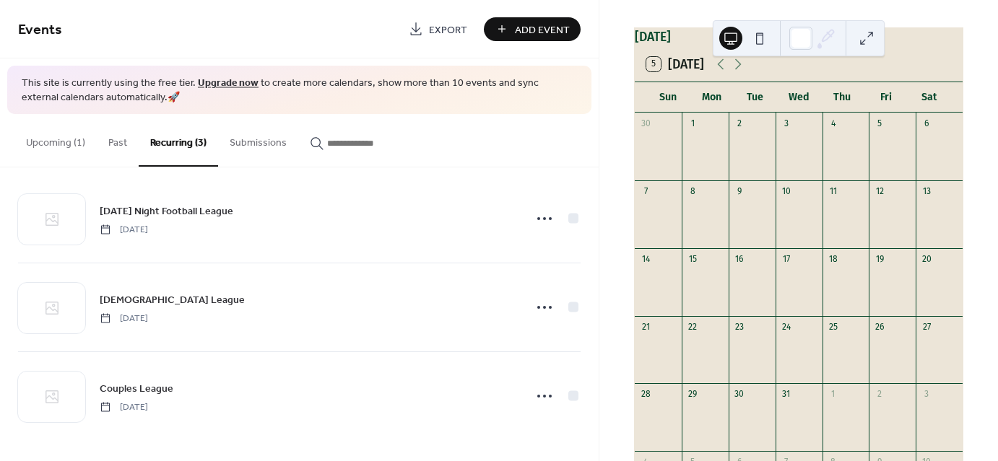
click at [707, 75] on button "5 Today" at bounding box center [675, 64] width 68 height 22
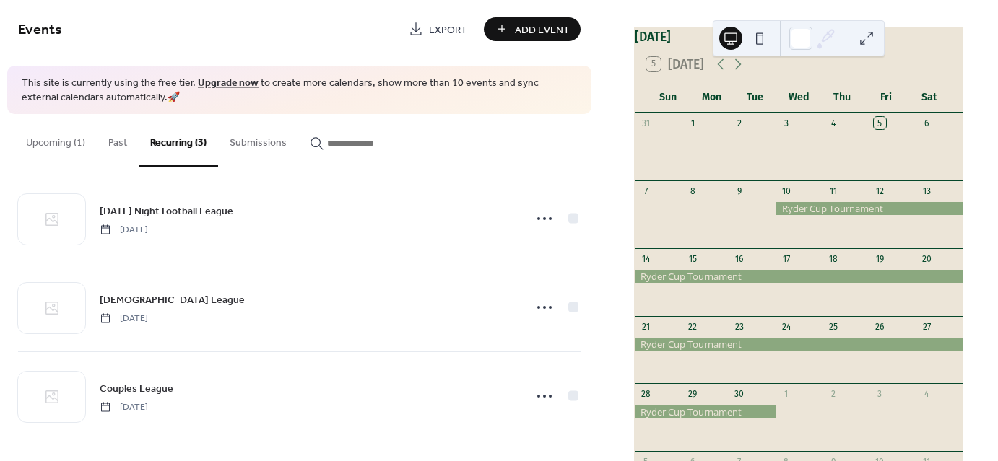
scroll to position [0, 0]
